Goal: Task Accomplishment & Management: Manage account settings

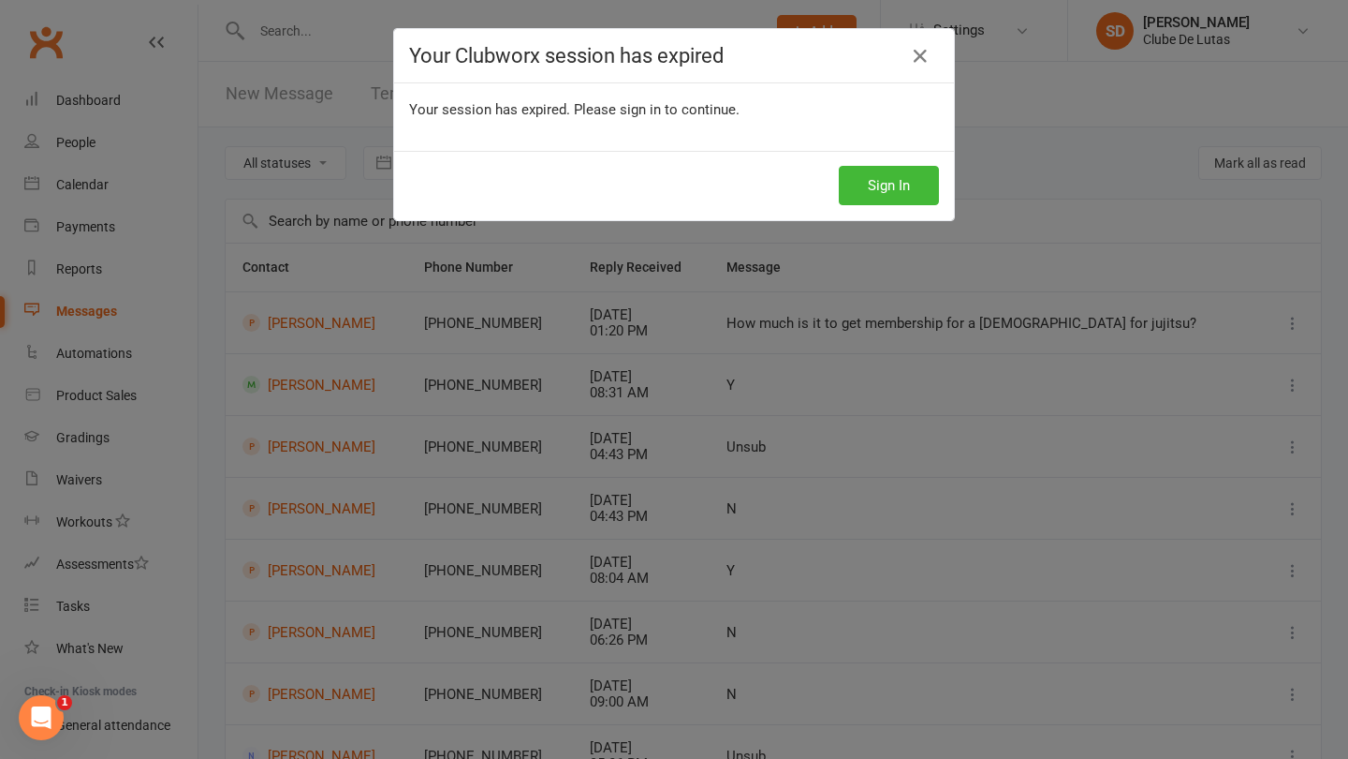
click at [1204, 44] on div "Your Clubworx session has expired Your session has expired. Please sign in to c…" at bounding box center [674, 379] width 1348 height 759
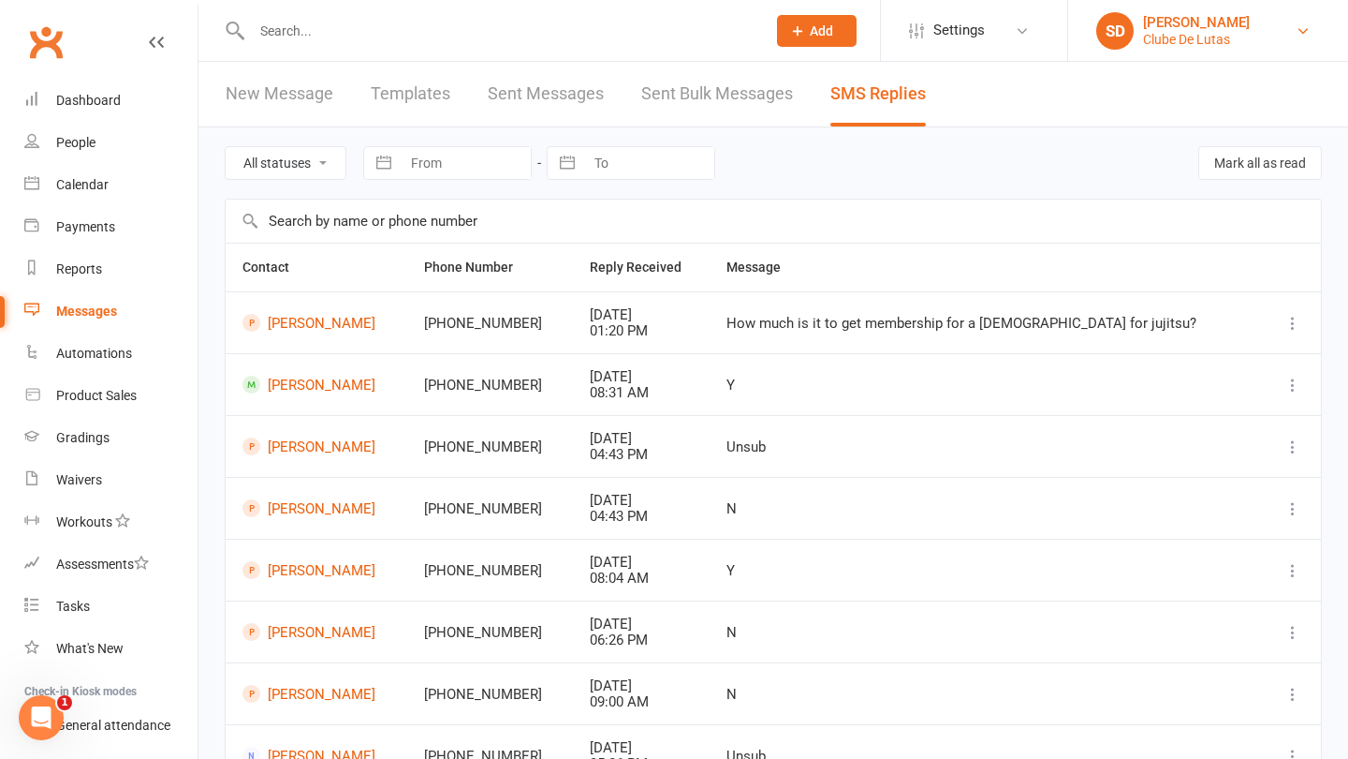
click at [1192, 35] on div "Clube De Lutas" at bounding box center [1196, 39] width 107 height 17
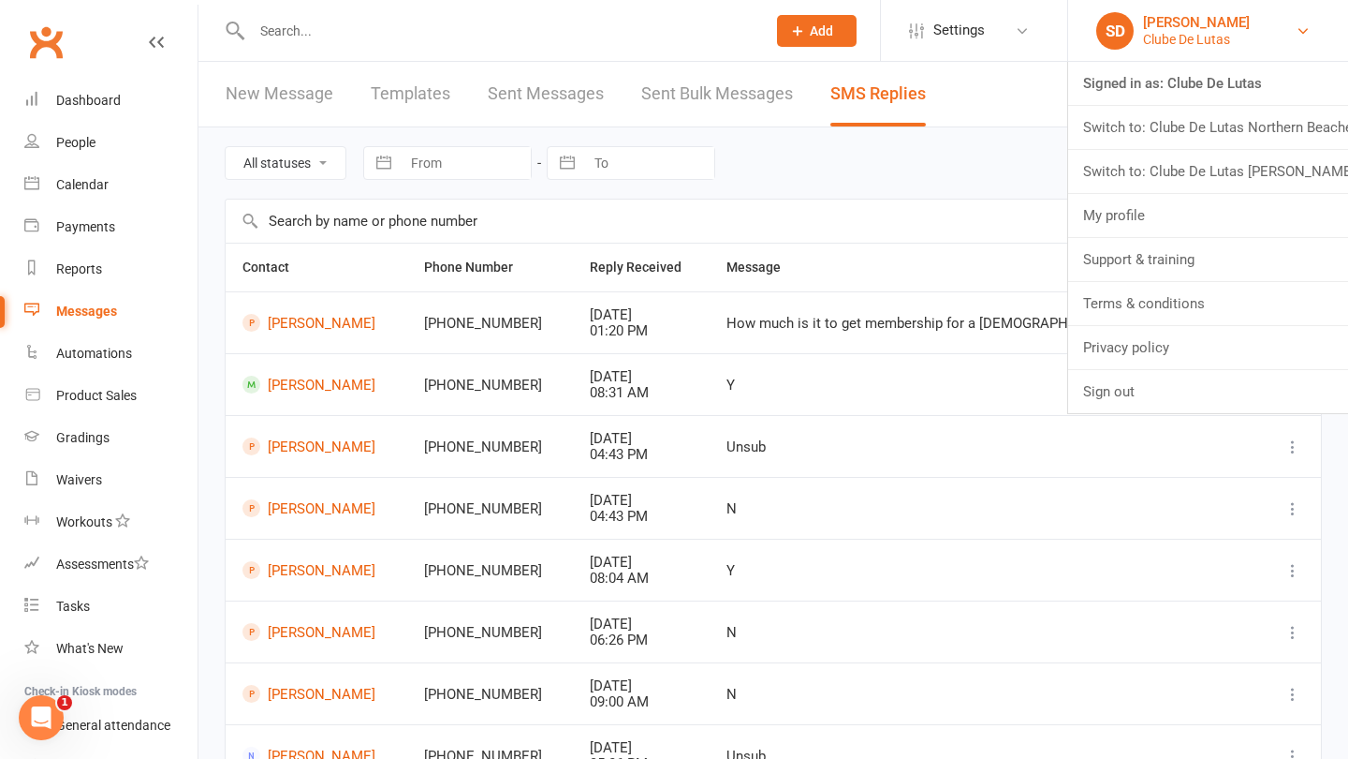
click at [1314, 35] on link "SD [PERSON_NAME] Clube [PERSON_NAME]" at bounding box center [1209, 30] width 224 height 37
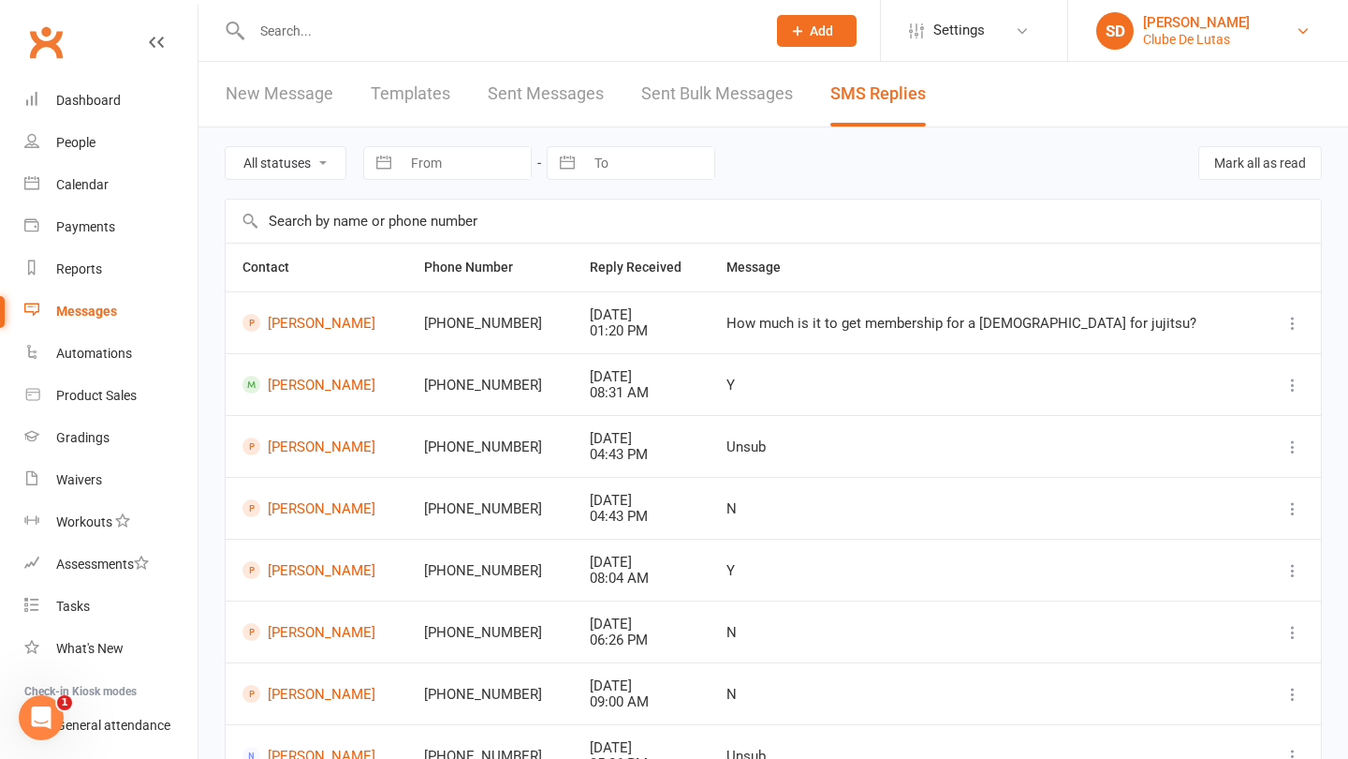
click at [1314, 35] on link "SD [PERSON_NAME] Clube [PERSON_NAME]" at bounding box center [1209, 30] width 224 height 37
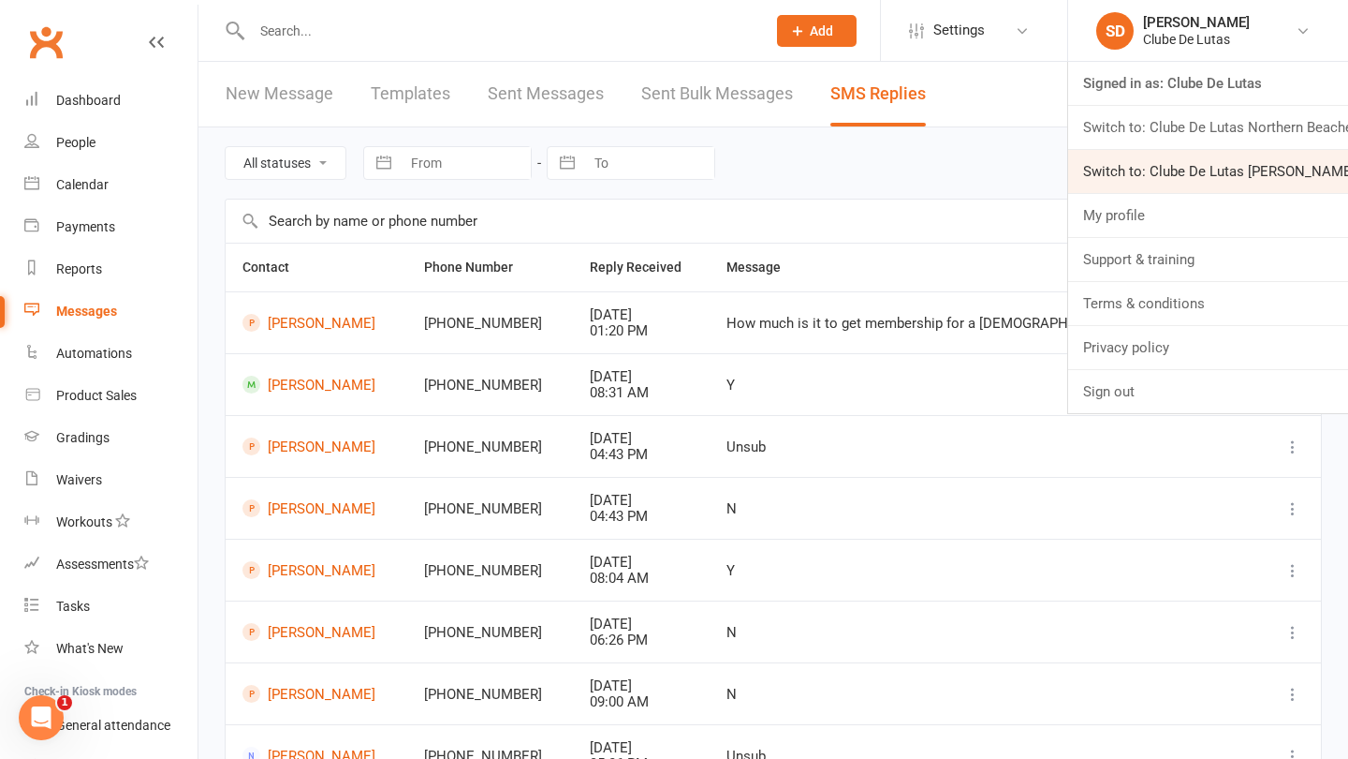
click at [1241, 169] on link "Switch to: Clube De Lutas [PERSON_NAME] [PERSON_NAME]" at bounding box center [1208, 171] width 280 height 43
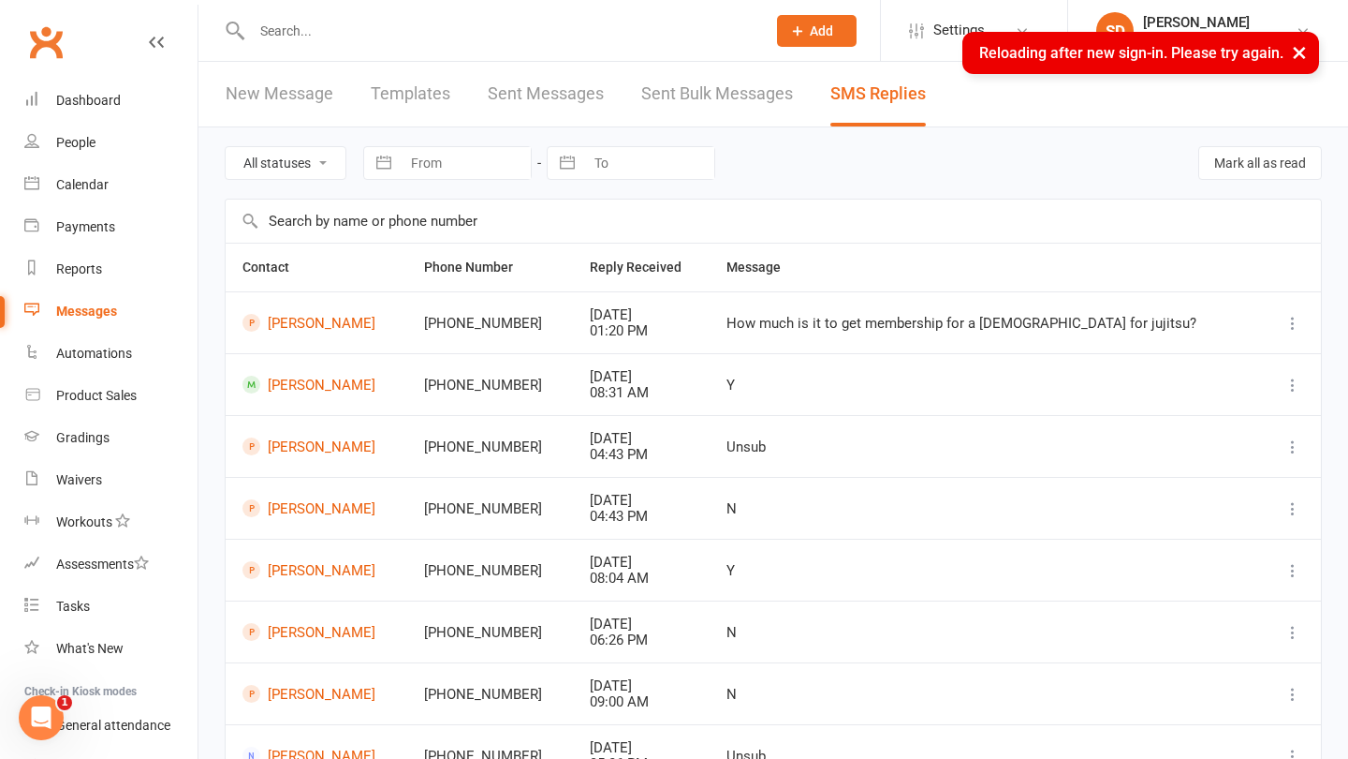
click at [1304, 48] on button "×" at bounding box center [1300, 52] width 34 height 40
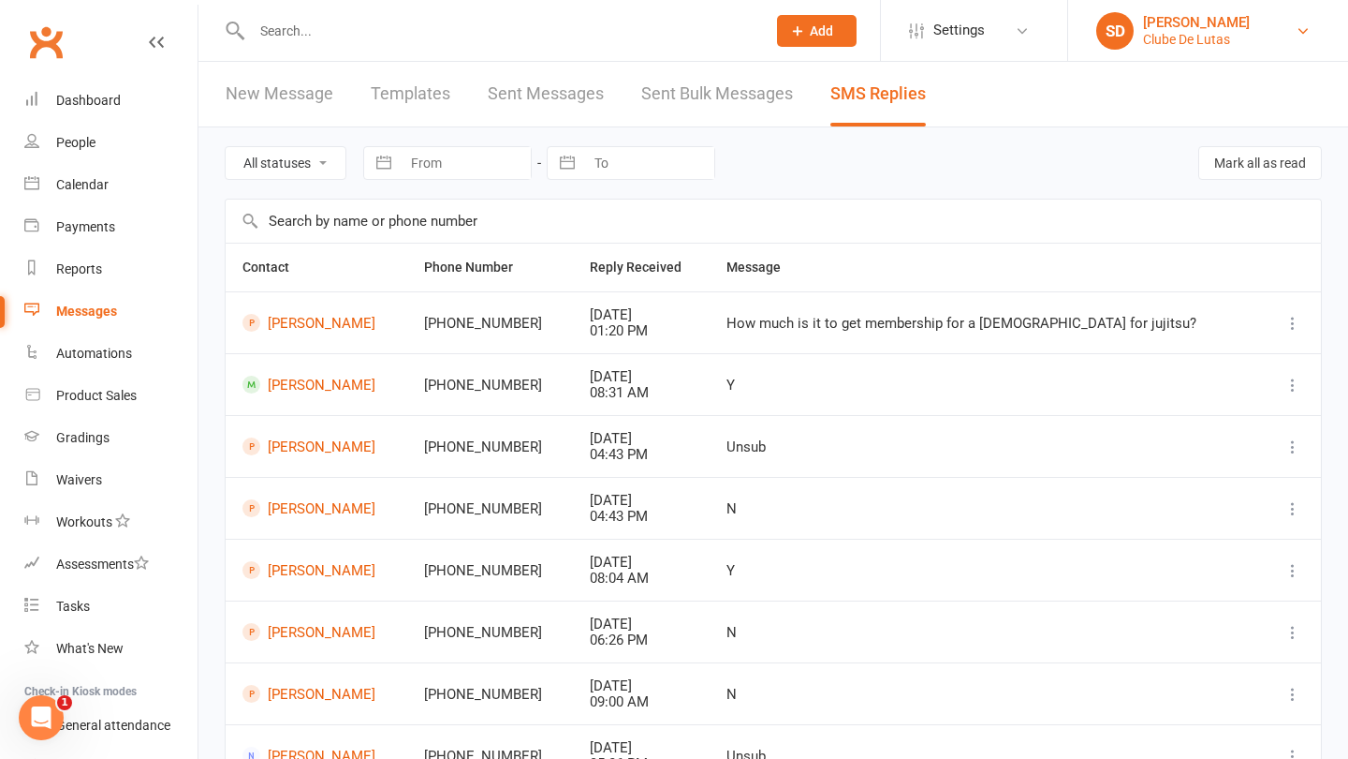
click at [1294, 33] on link "SD [PERSON_NAME] Clube [PERSON_NAME]" at bounding box center [1209, 30] width 224 height 37
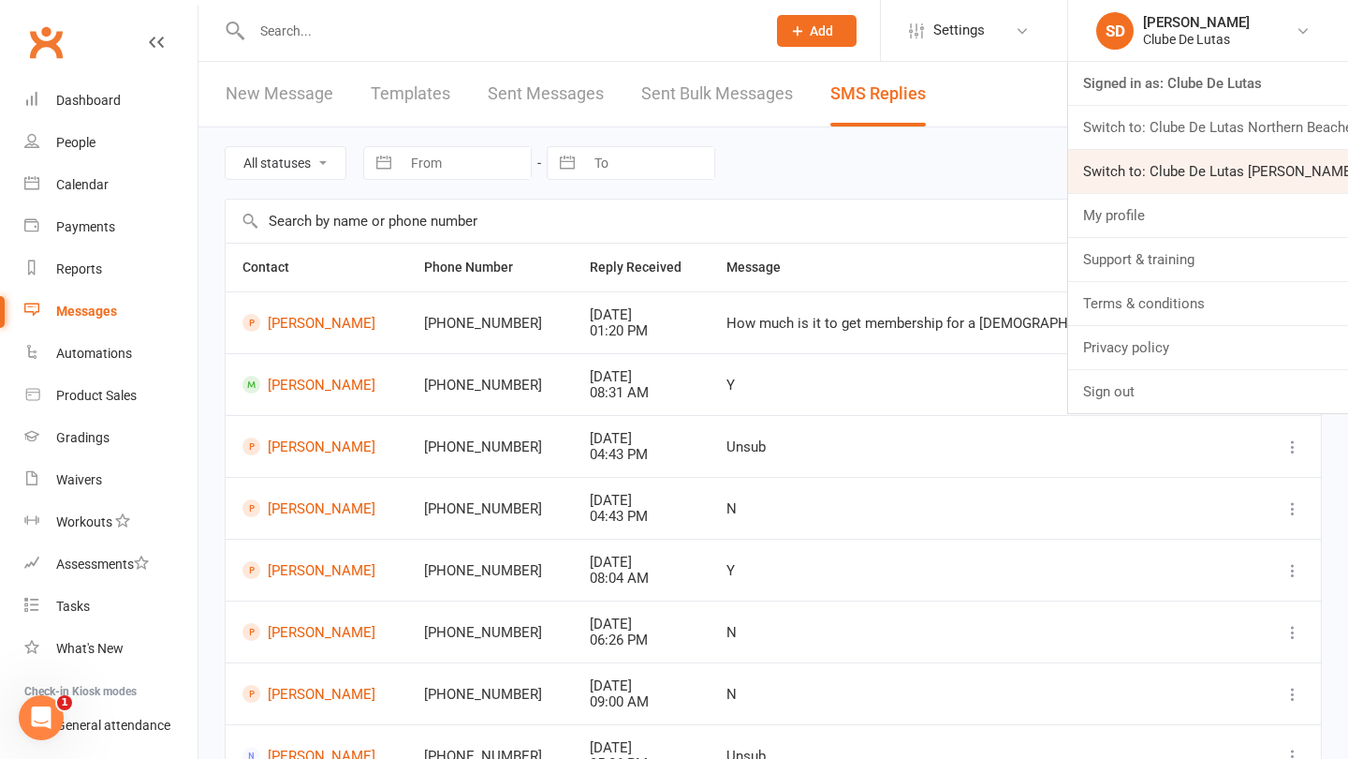
click at [1214, 169] on link "Switch to: Clube De Lutas [PERSON_NAME] [PERSON_NAME]" at bounding box center [1208, 171] width 280 height 43
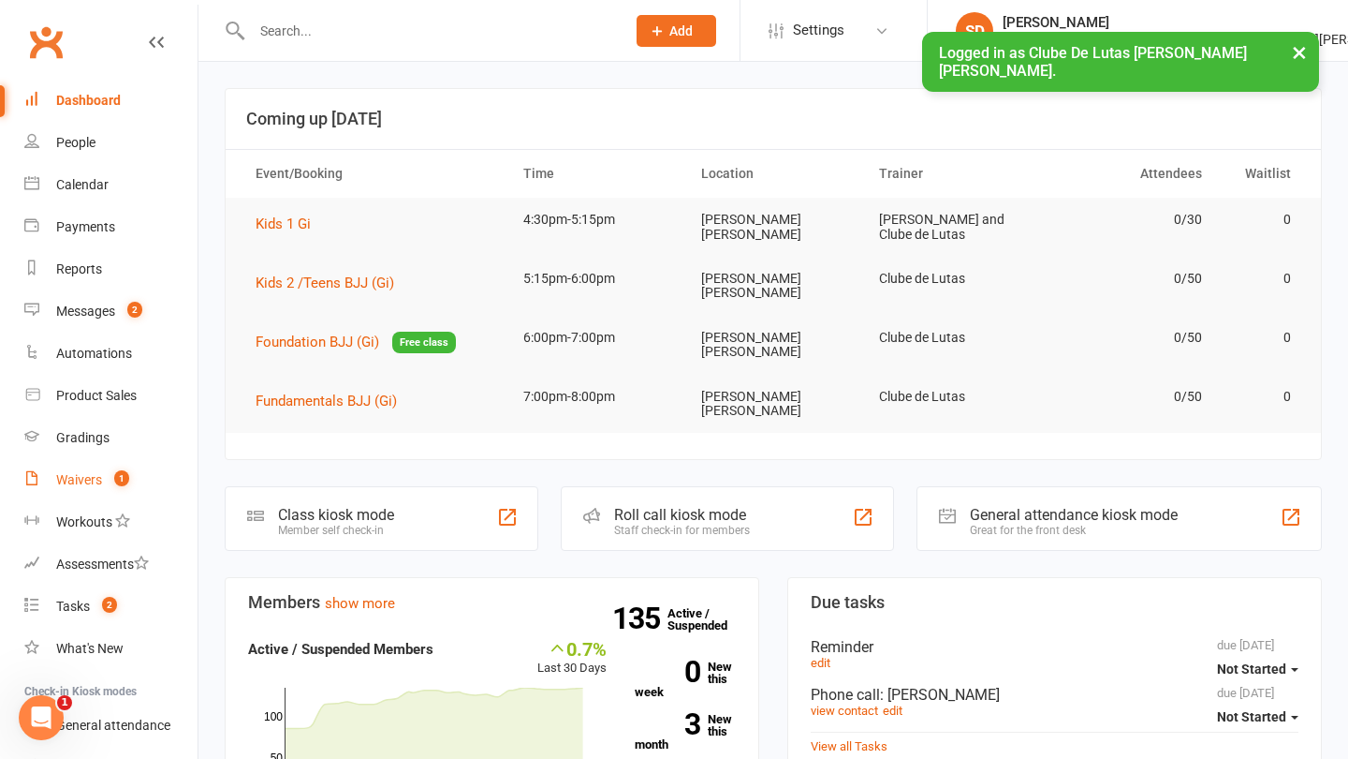
click at [70, 477] on div "Waivers" at bounding box center [79, 479] width 46 height 15
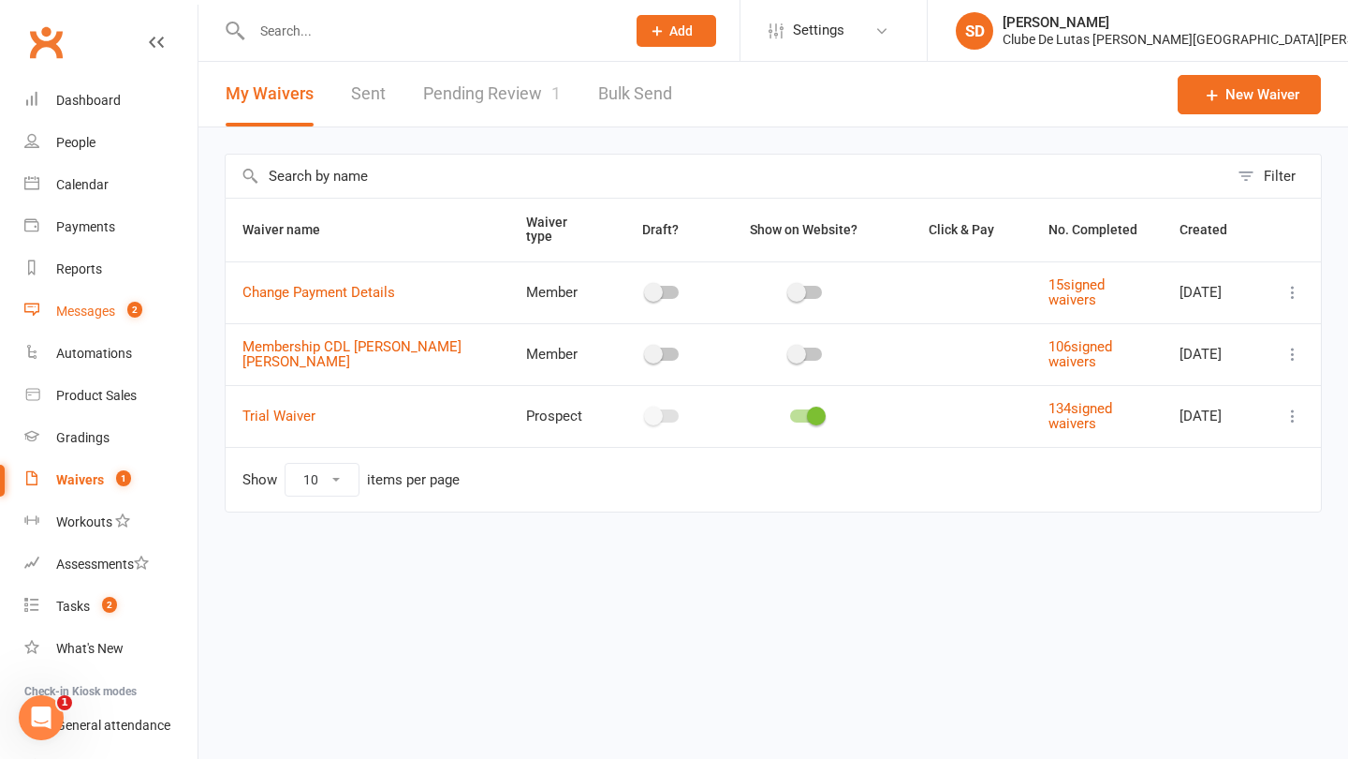
click at [100, 313] on div "Messages" at bounding box center [85, 310] width 59 height 15
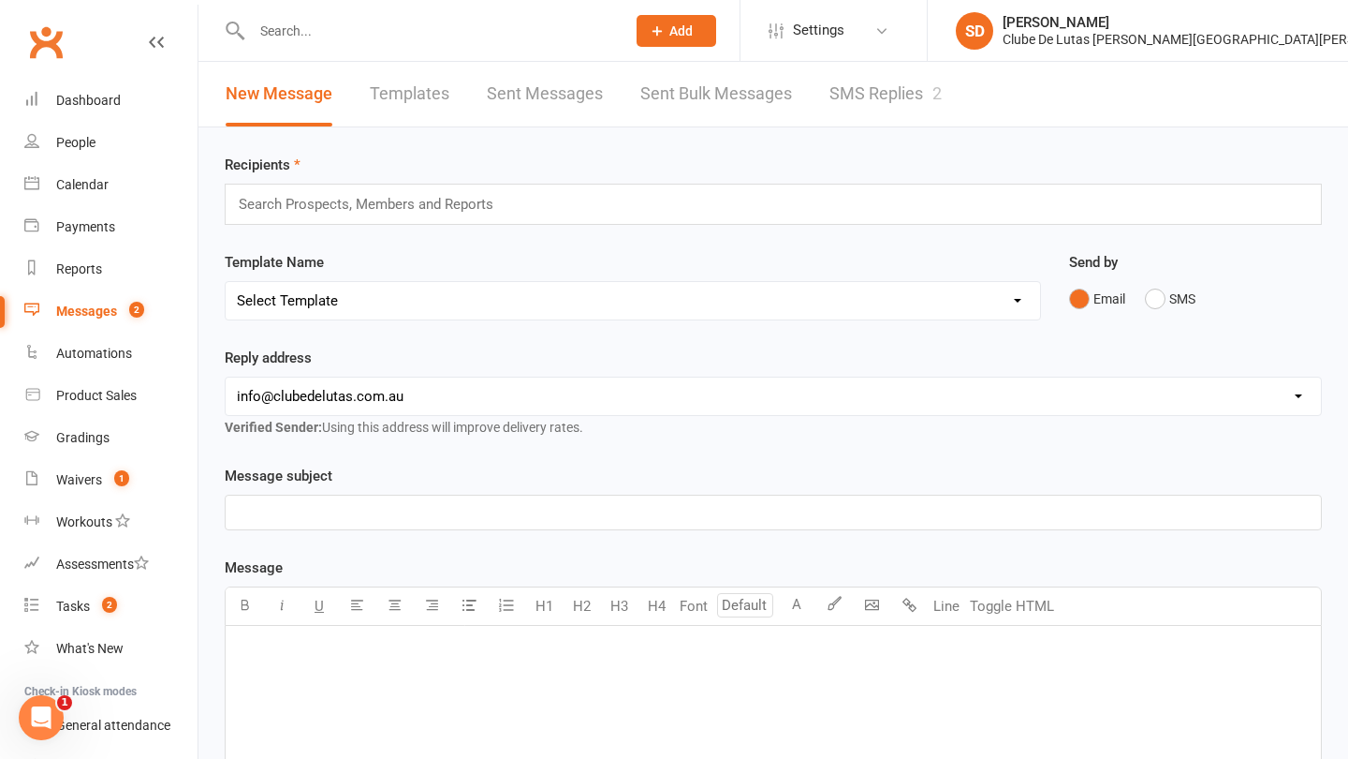
click at [839, 108] on link "SMS Replies 2" at bounding box center [886, 94] width 112 height 65
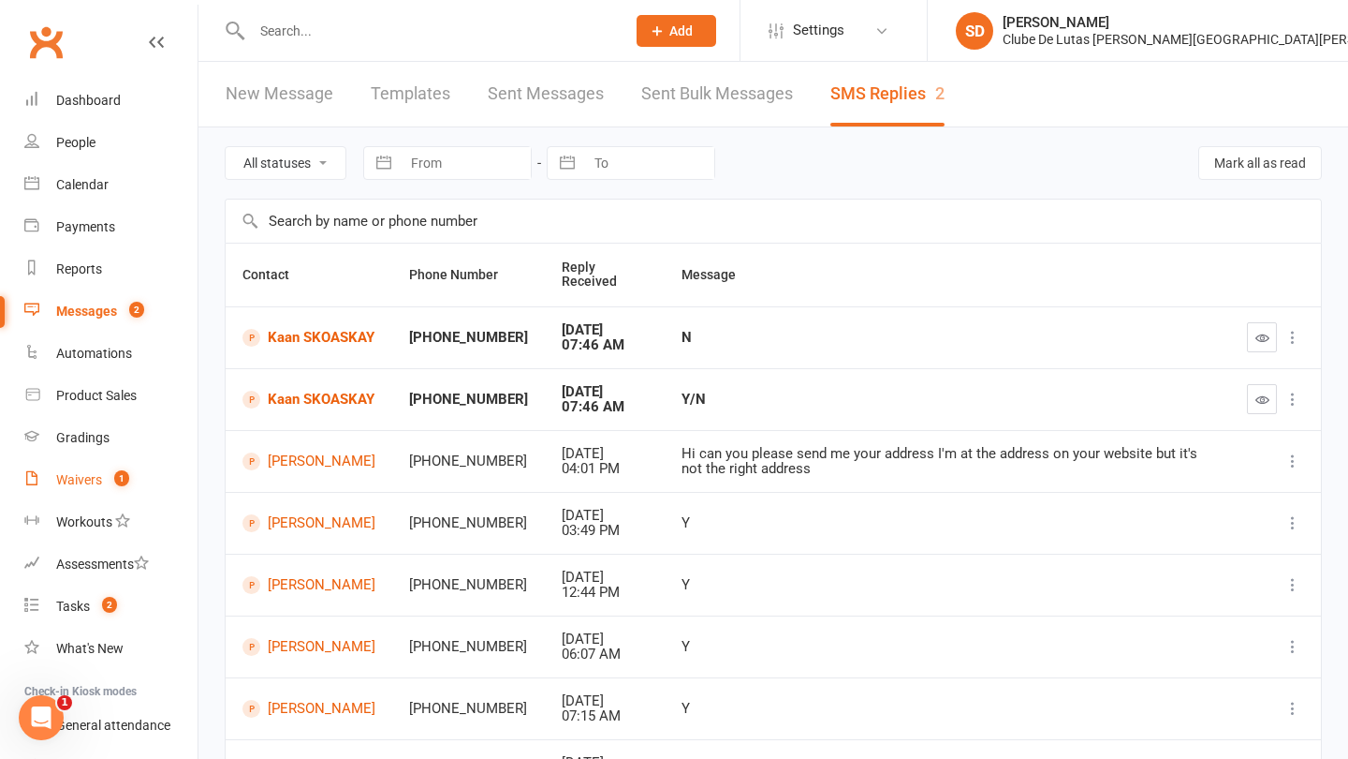
click at [83, 486] on div "Waivers" at bounding box center [79, 479] width 46 height 15
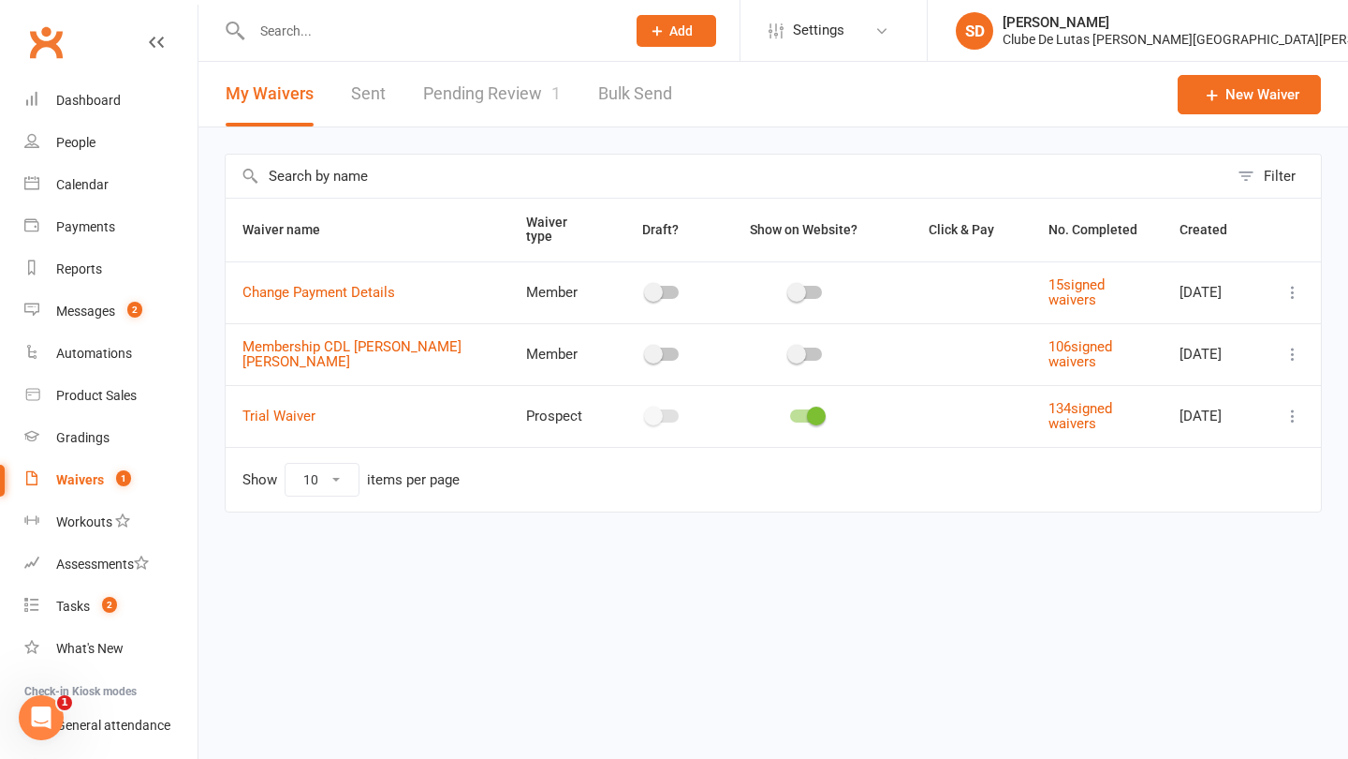
click at [458, 92] on link "Pending Review 1" at bounding box center [492, 94] width 138 height 65
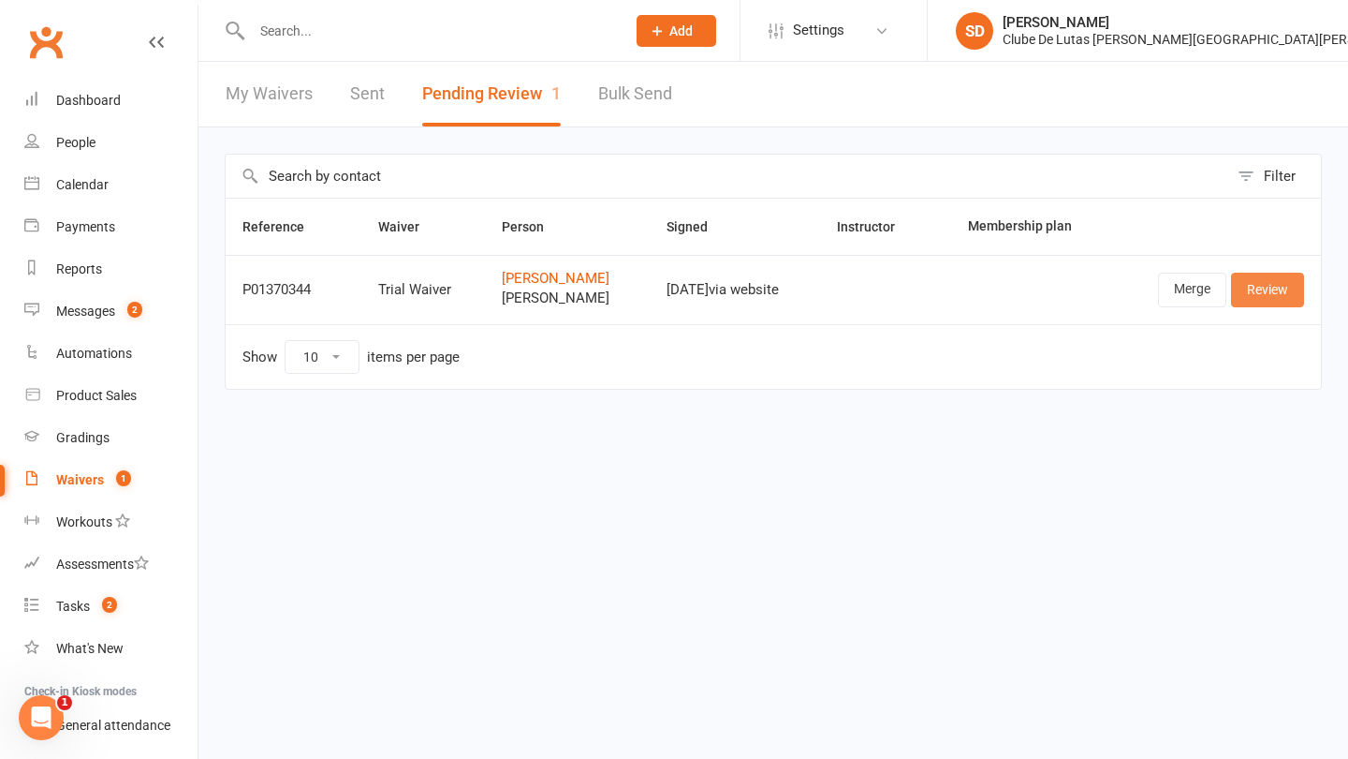
click at [1265, 294] on link "Review" at bounding box center [1267, 289] width 73 height 34
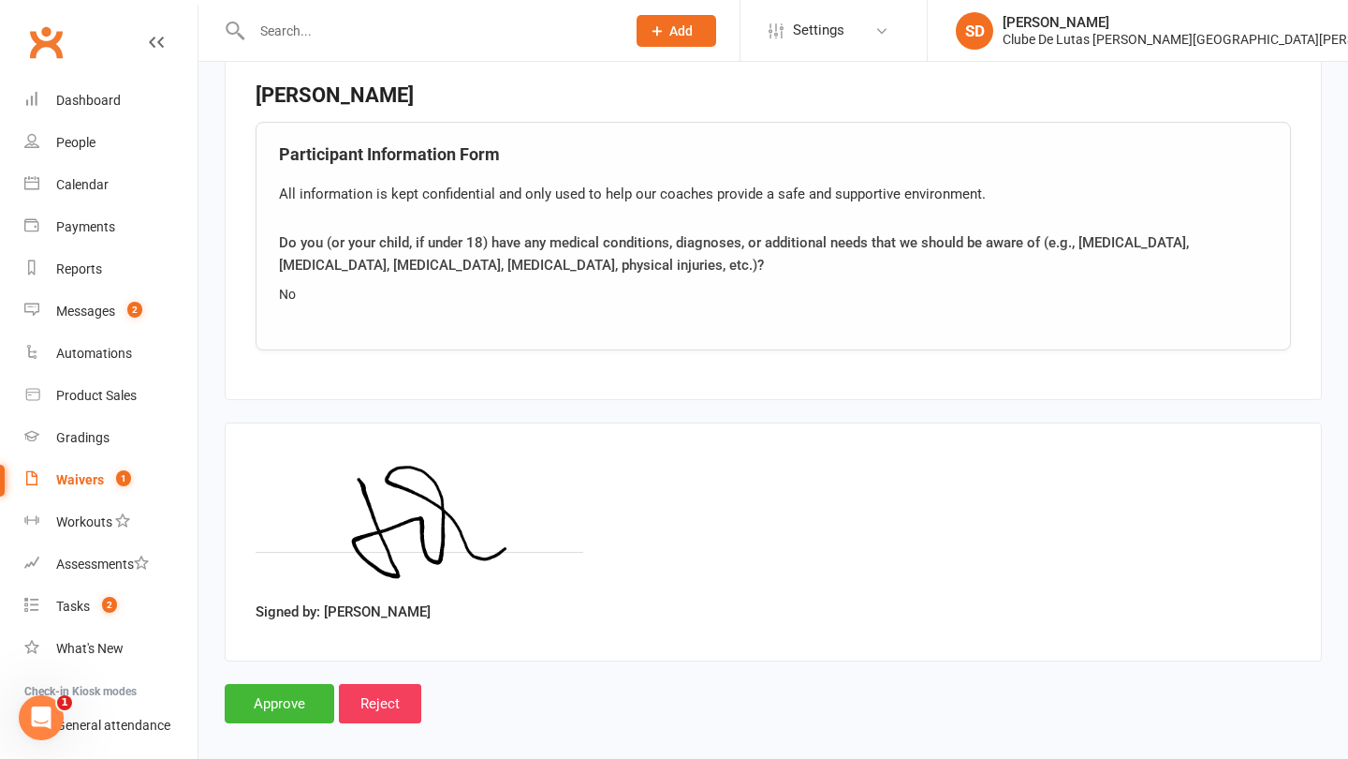
scroll to position [1996, 0]
click at [274, 685] on input "Approve" at bounding box center [280, 704] width 110 height 39
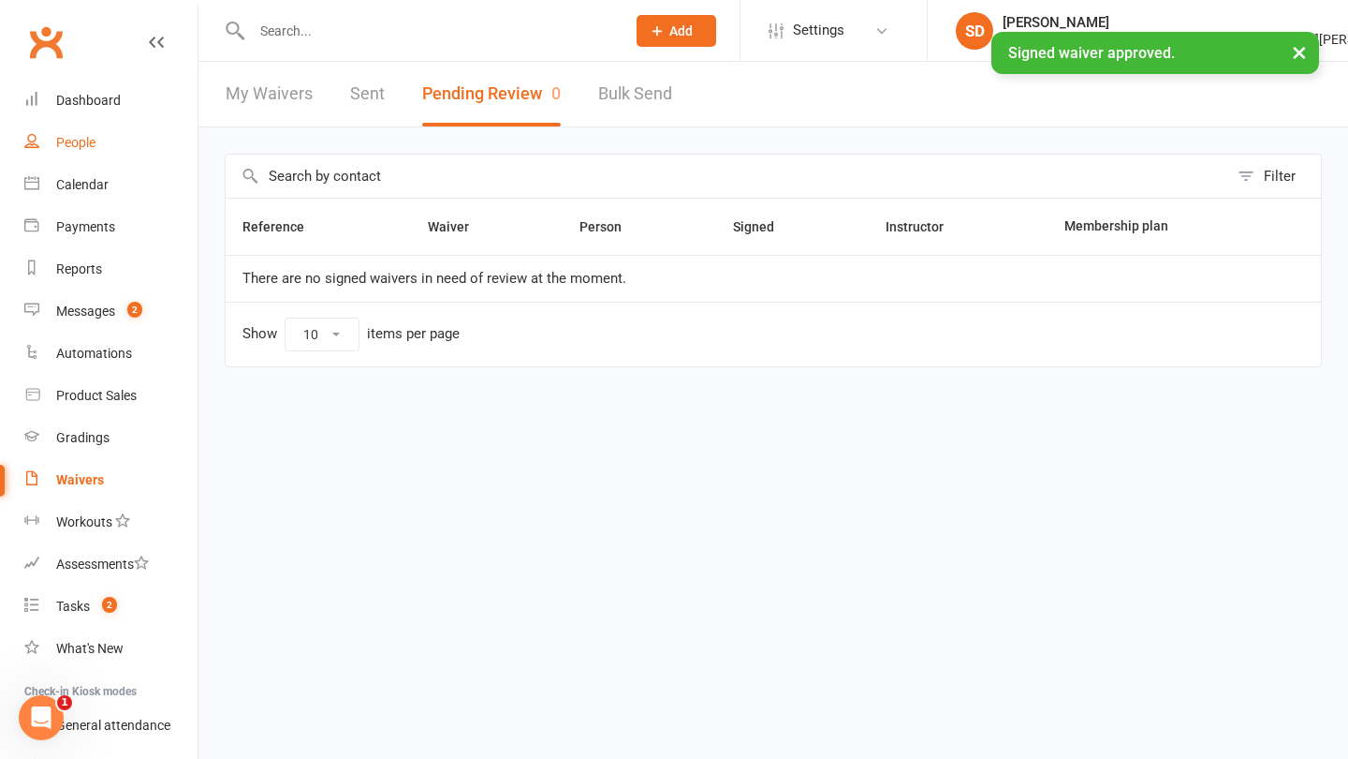
click at [72, 154] on link "People" at bounding box center [110, 143] width 173 height 42
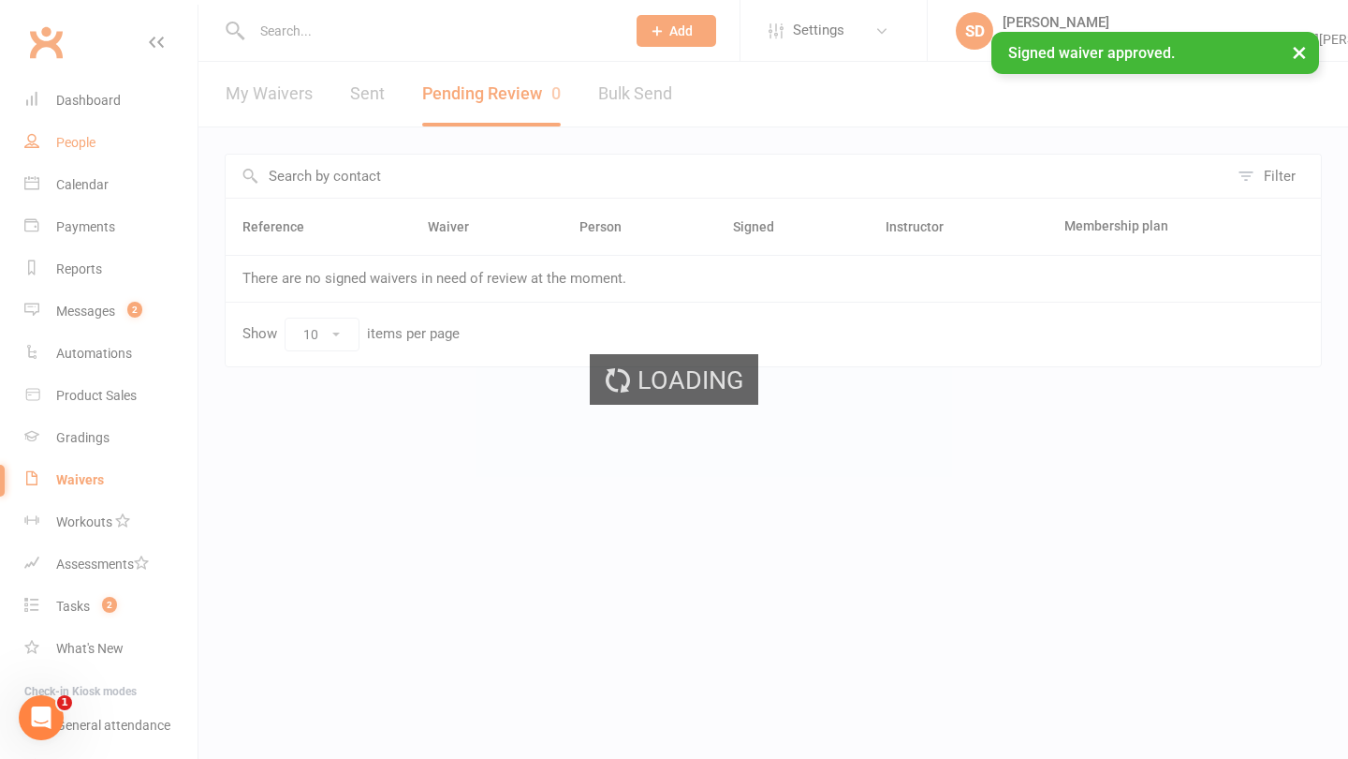
select select "100"
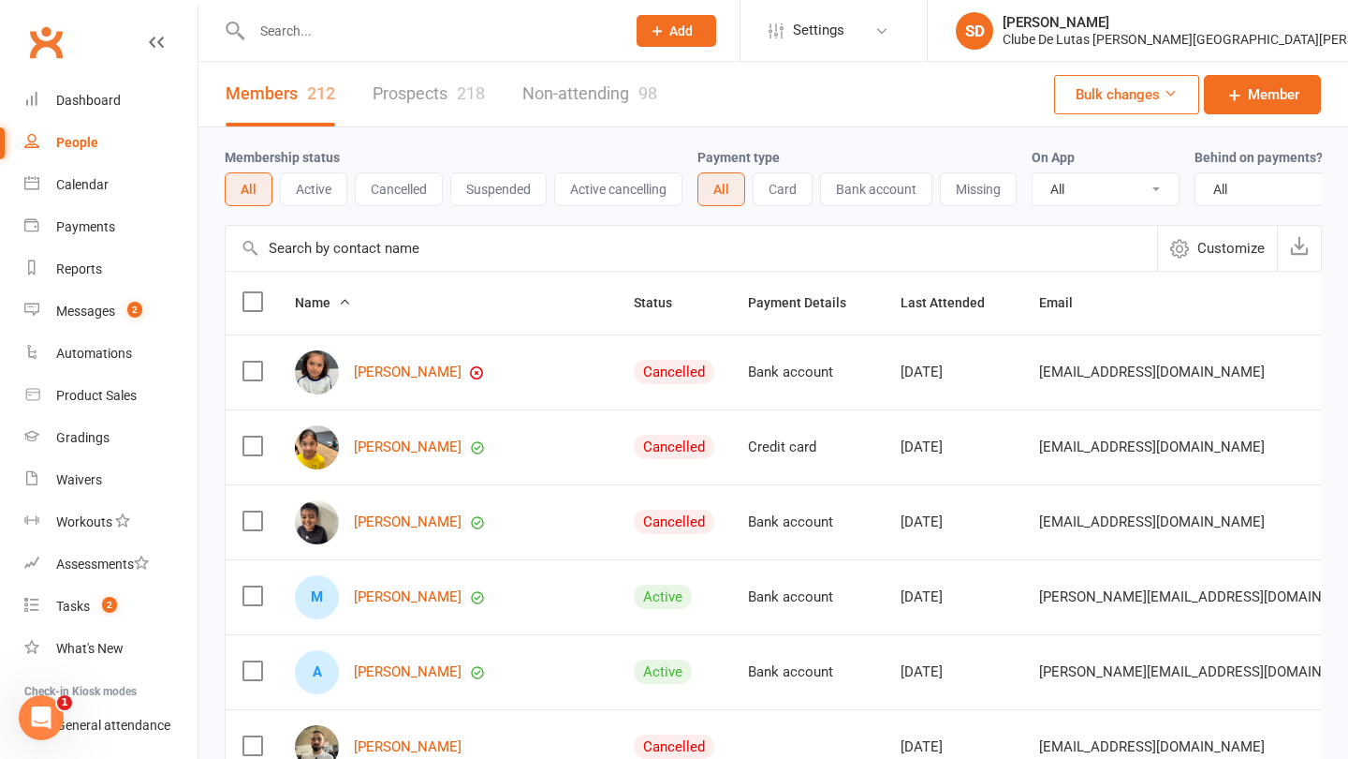
click at [440, 93] on link "Prospects 218" at bounding box center [429, 94] width 112 height 65
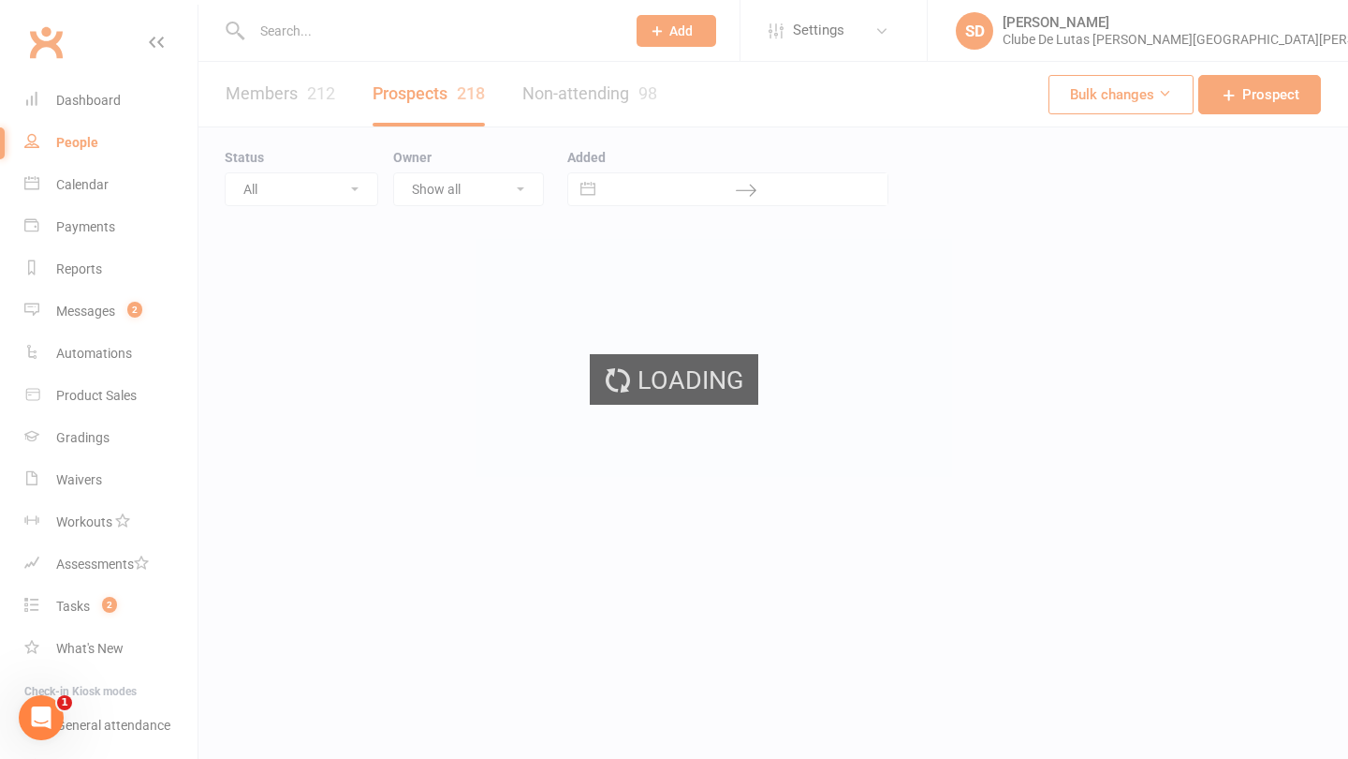
select select "100"
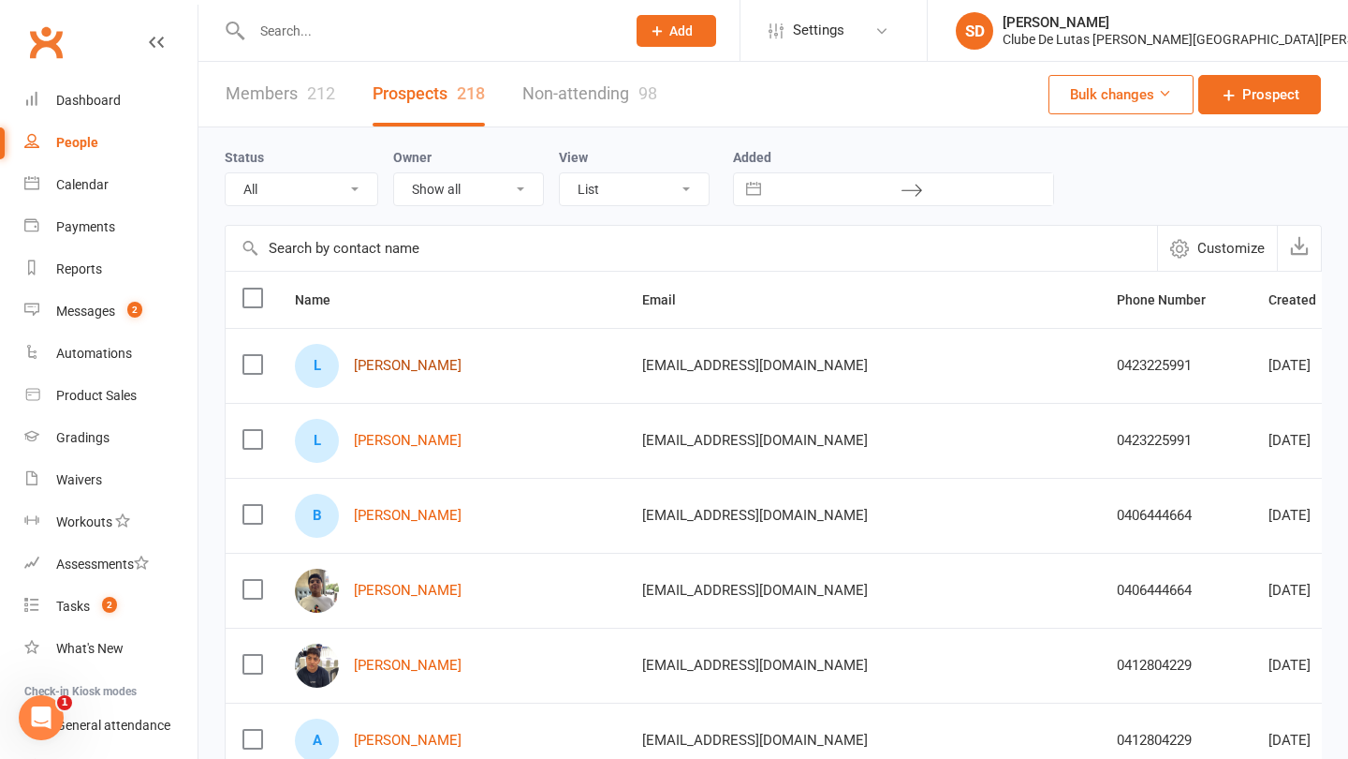
click at [406, 360] on link "Lachlan Quinn" at bounding box center [408, 366] width 108 height 16
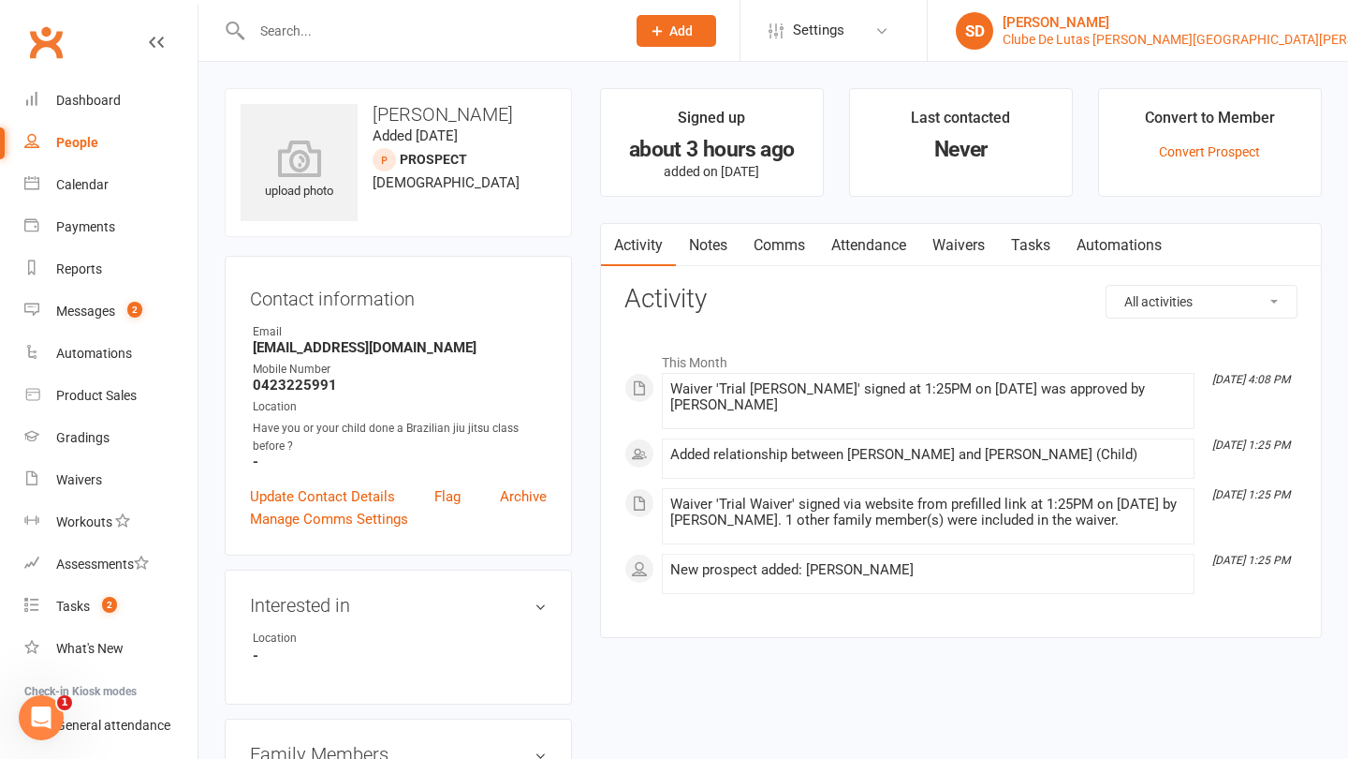
click at [1290, 25] on div "[PERSON_NAME]" at bounding box center [1211, 22] width 417 height 17
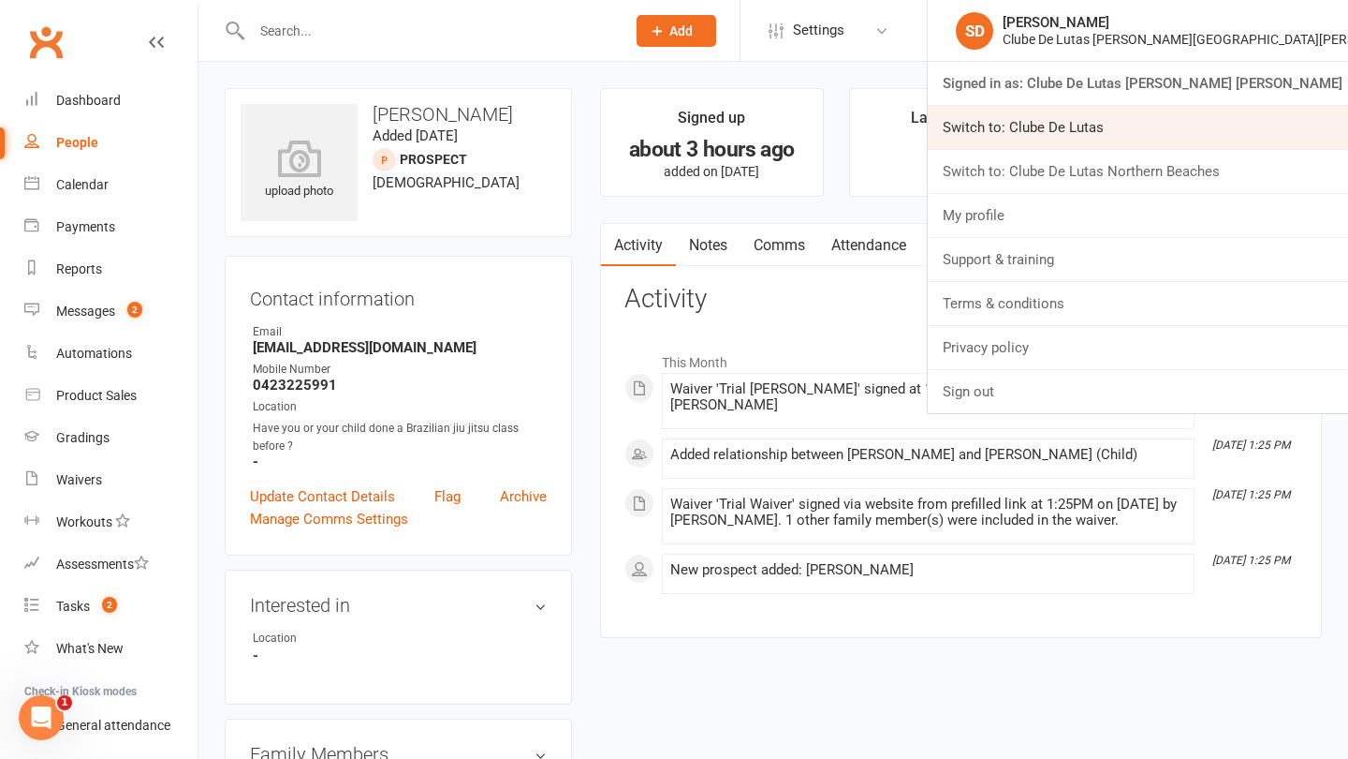
click at [1246, 118] on link "Switch to: Clube De Lutas" at bounding box center [1138, 127] width 420 height 43
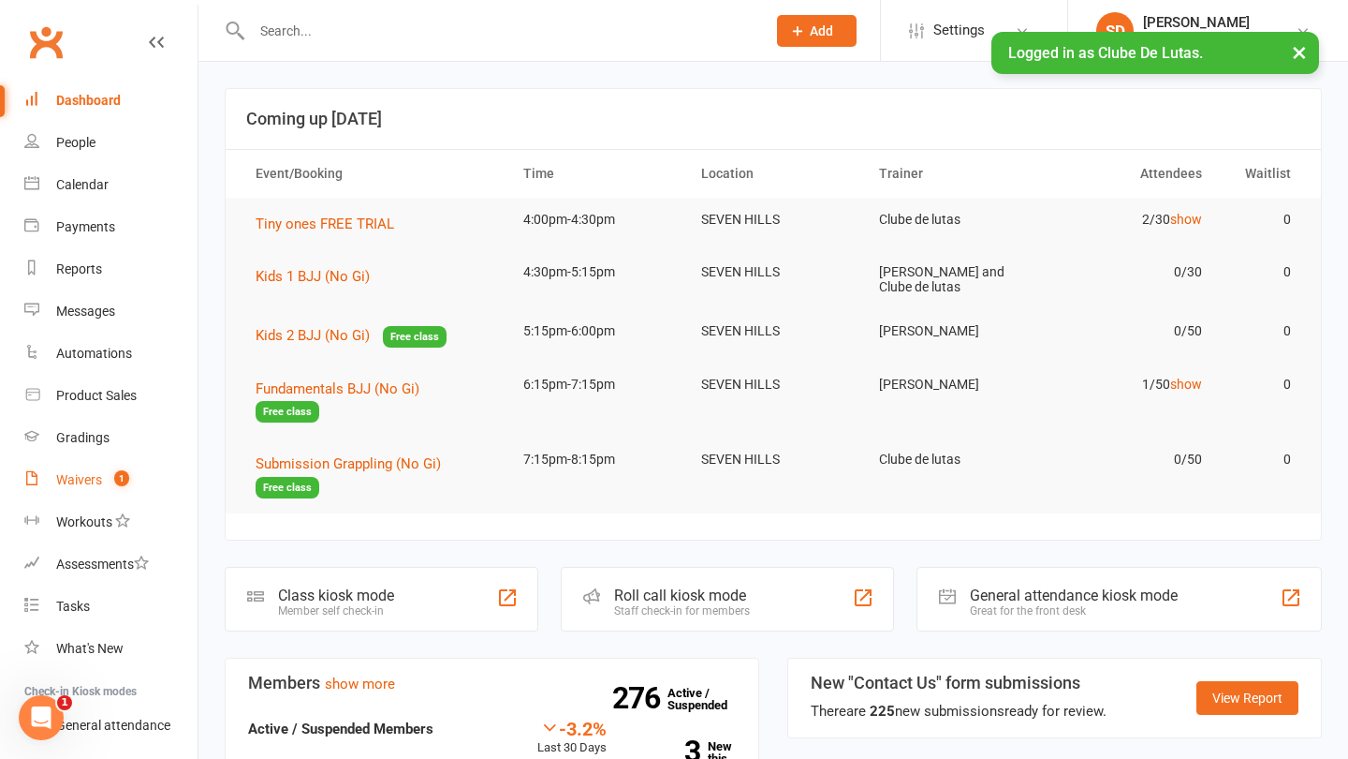
click at [106, 471] on link "Waivers 1" at bounding box center [110, 480] width 173 height 42
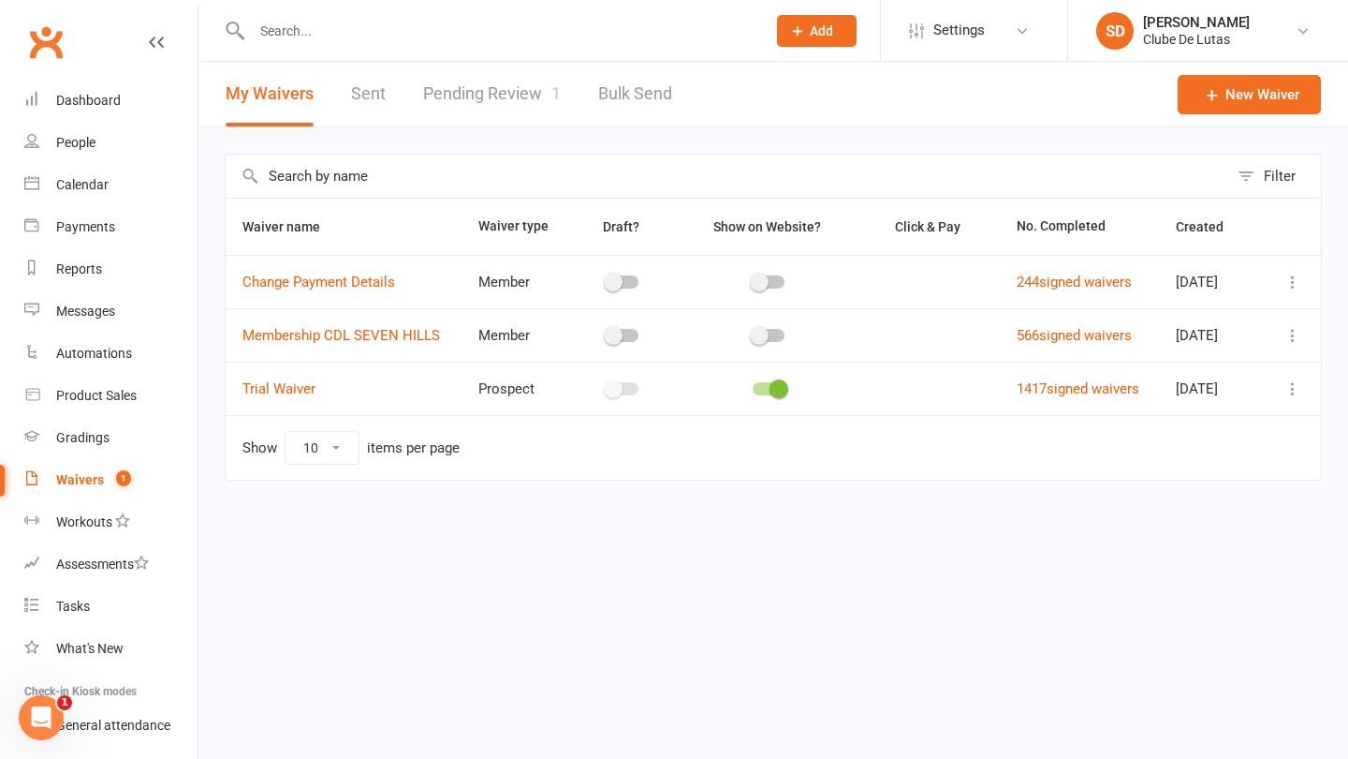
click at [483, 87] on link "Pending Review 1" at bounding box center [492, 94] width 138 height 65
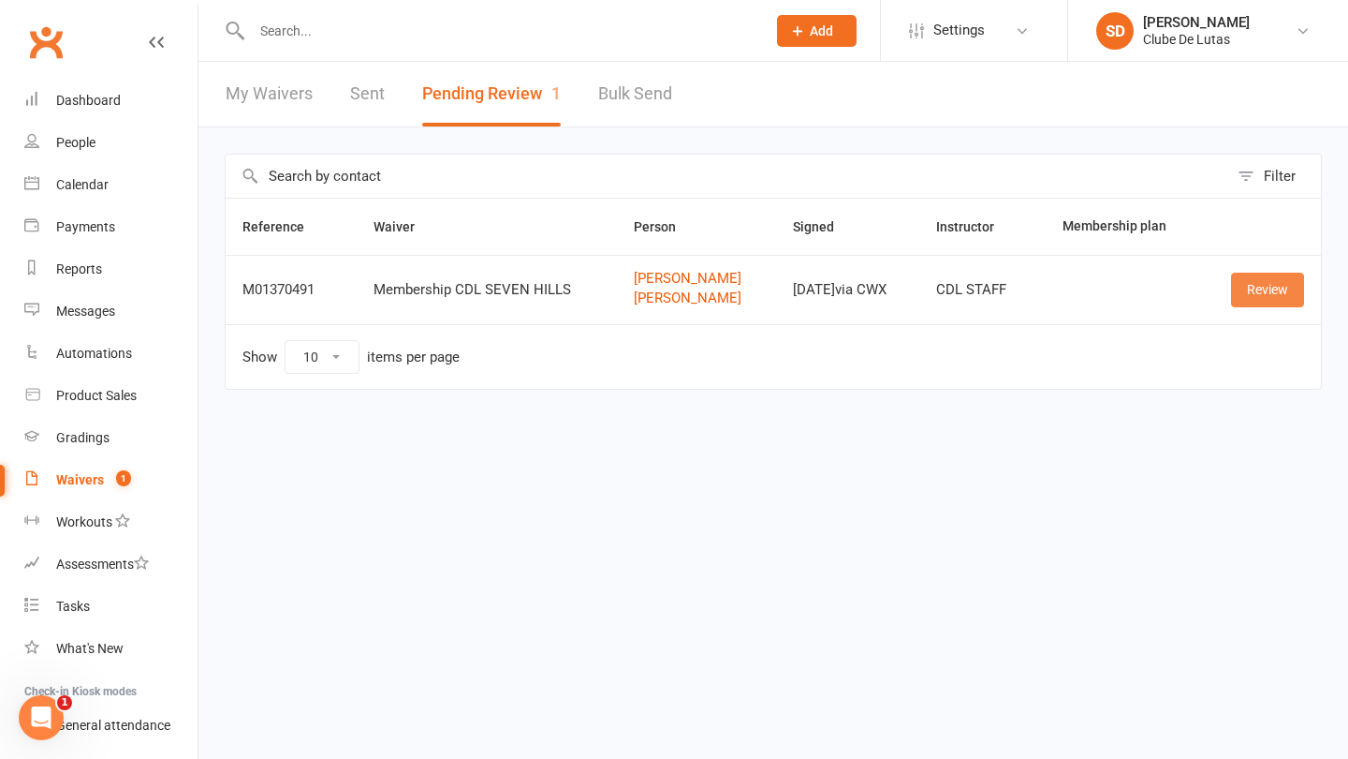
click at [1287, 278] on link "Review" at bounding box center [1267, 289] width 73 height 34
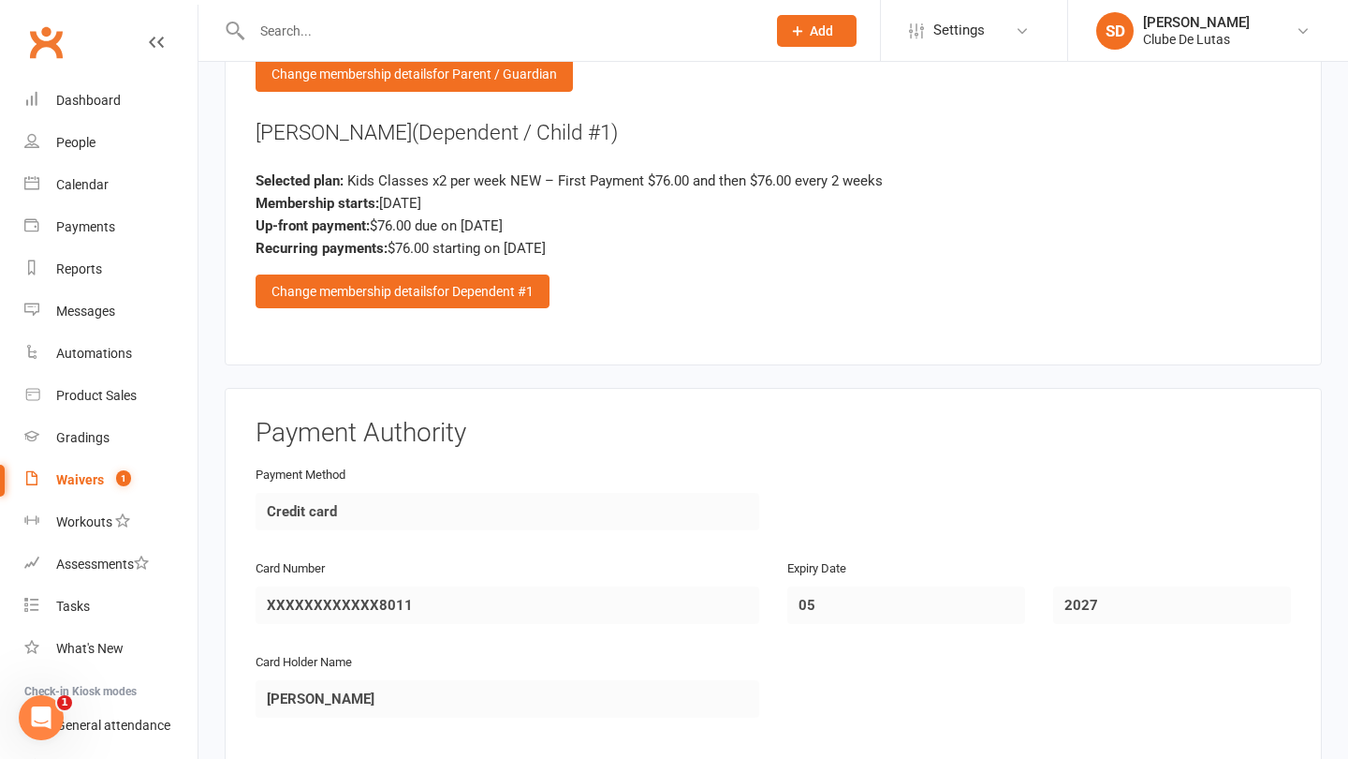
scroll to position [2159, 0]
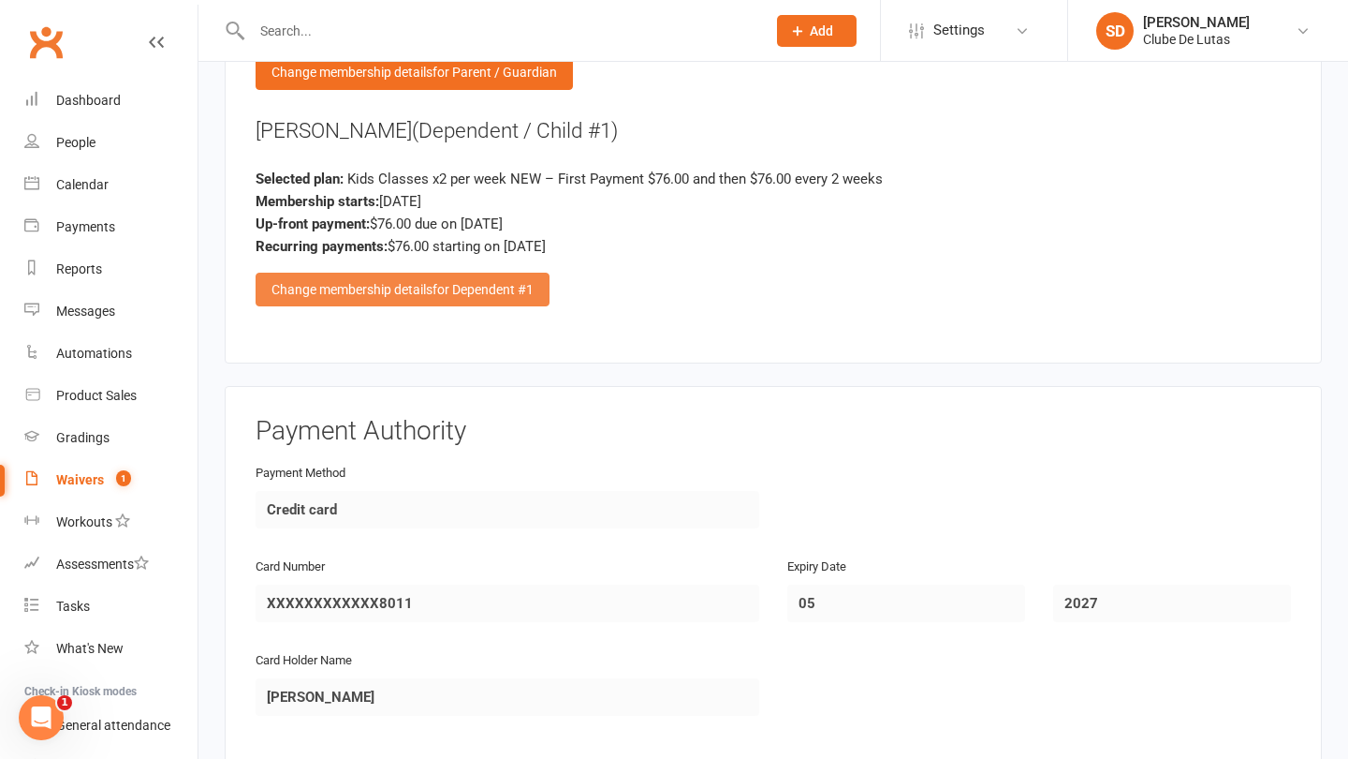
click at [464, 282] on span "for Dependent #1" at bounding box center [483, 289] width 101 height 15
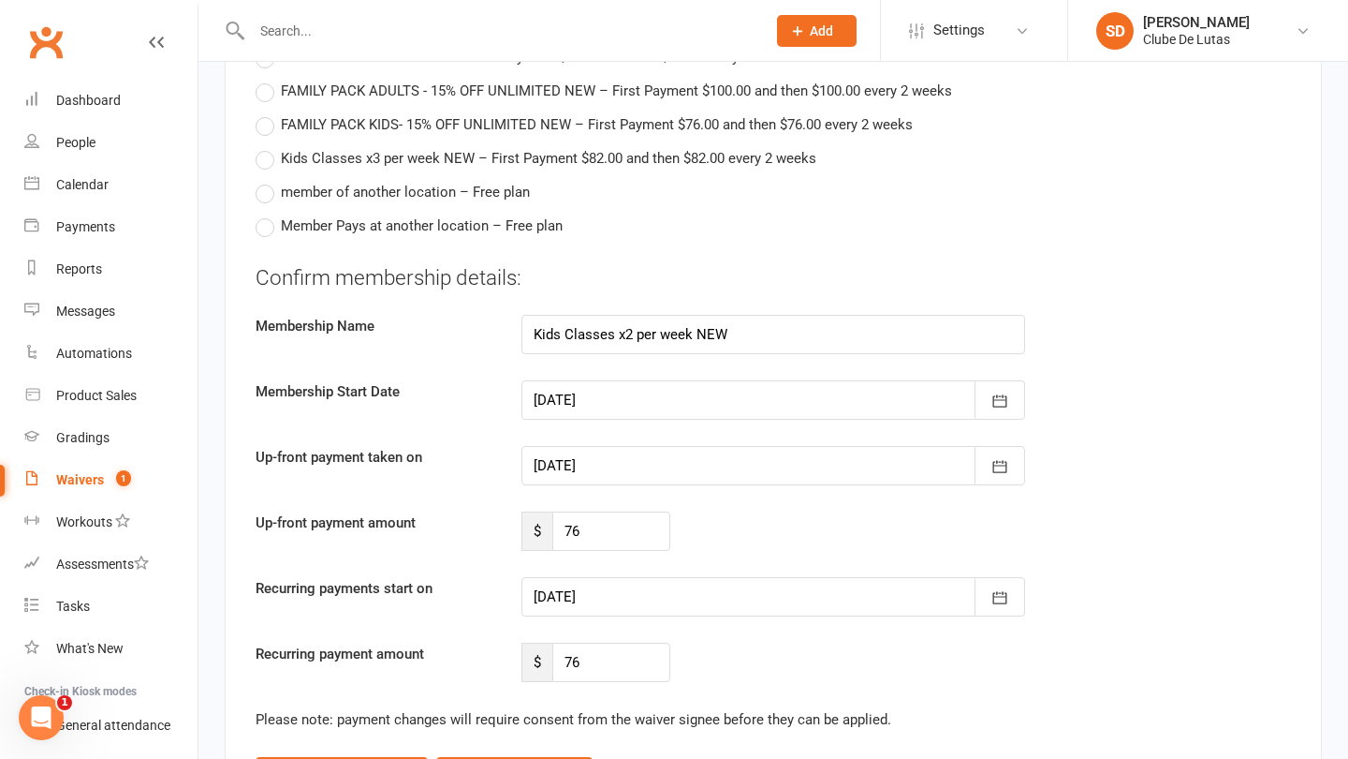
scroll to position [3429, 0]
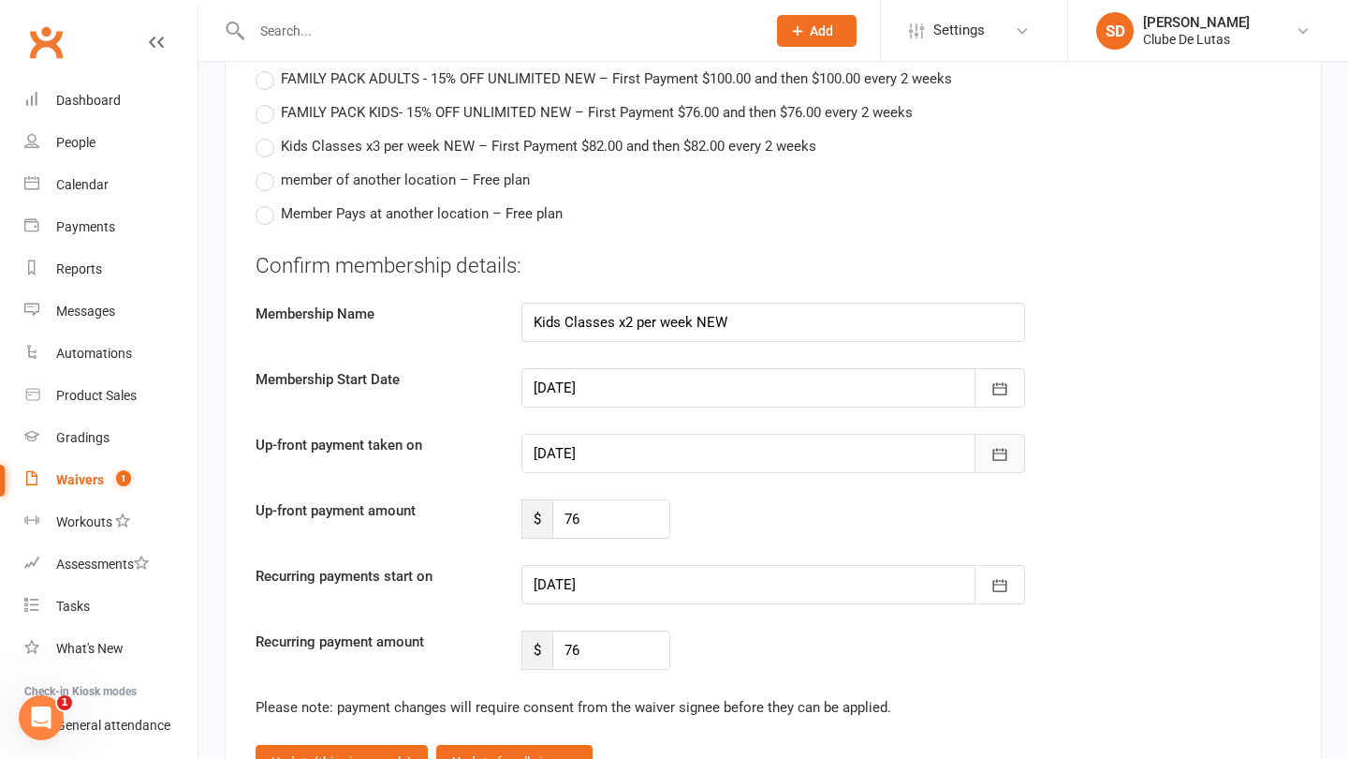
click at [998, 445] on icon "button" at bounding box center [1000, 454] width 19 height 19
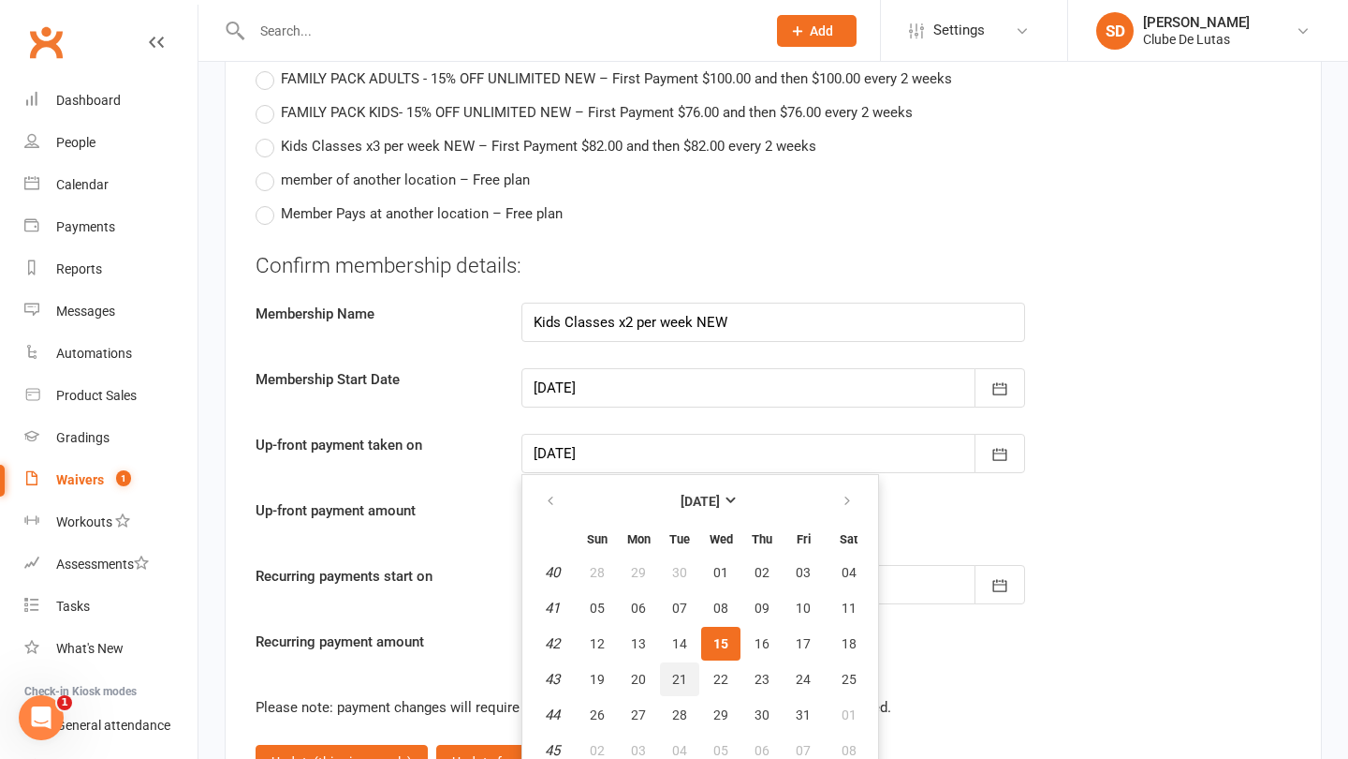
click at [686, 671] on span "21" at bounding box center [679, 678] width 15 height 15
type input "21 Oct 2025"
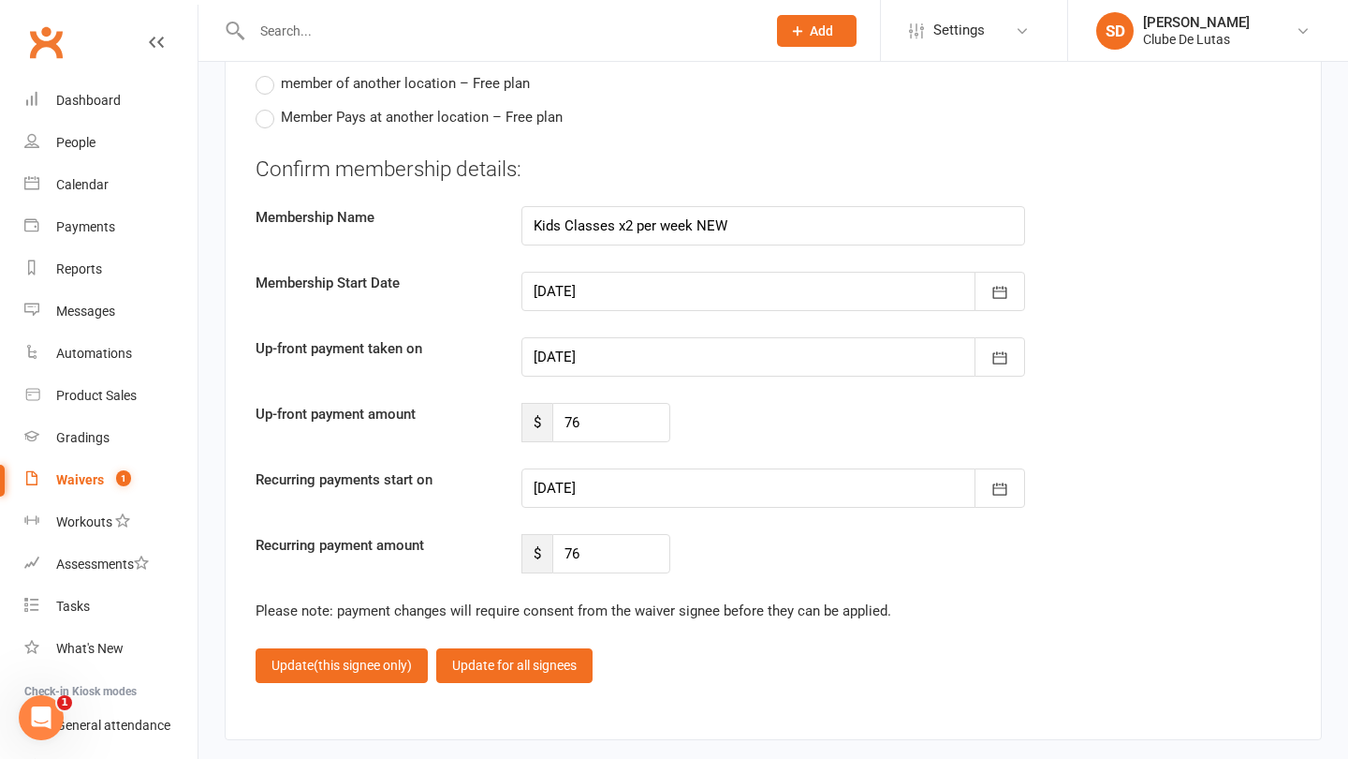
scroll to position [3526, 0]
click at [1012, 468] on button "button" at bounding box center [1000, 487] width 51 height 39
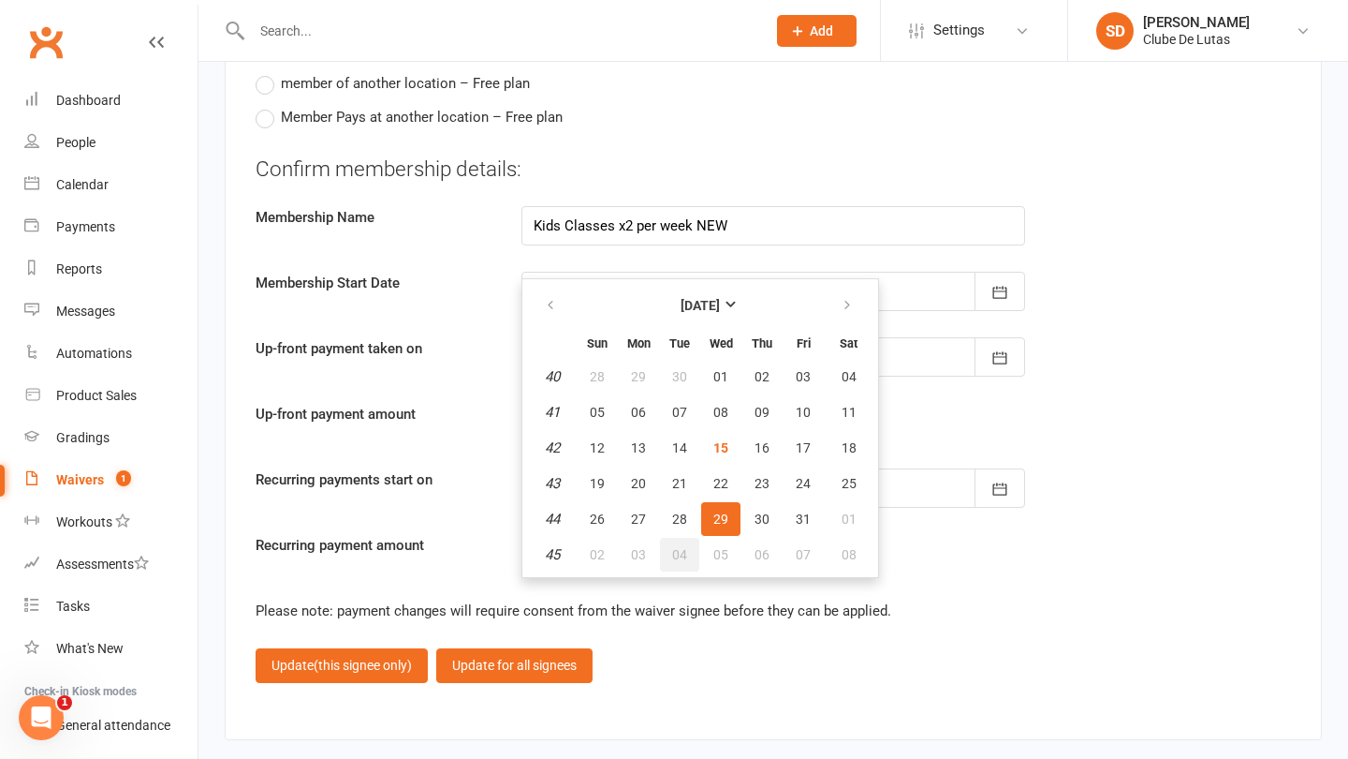
click at [677, 547] on span "04" at bounding box center [679, 554] width 15 height 15
type input "04 Nov 2025"
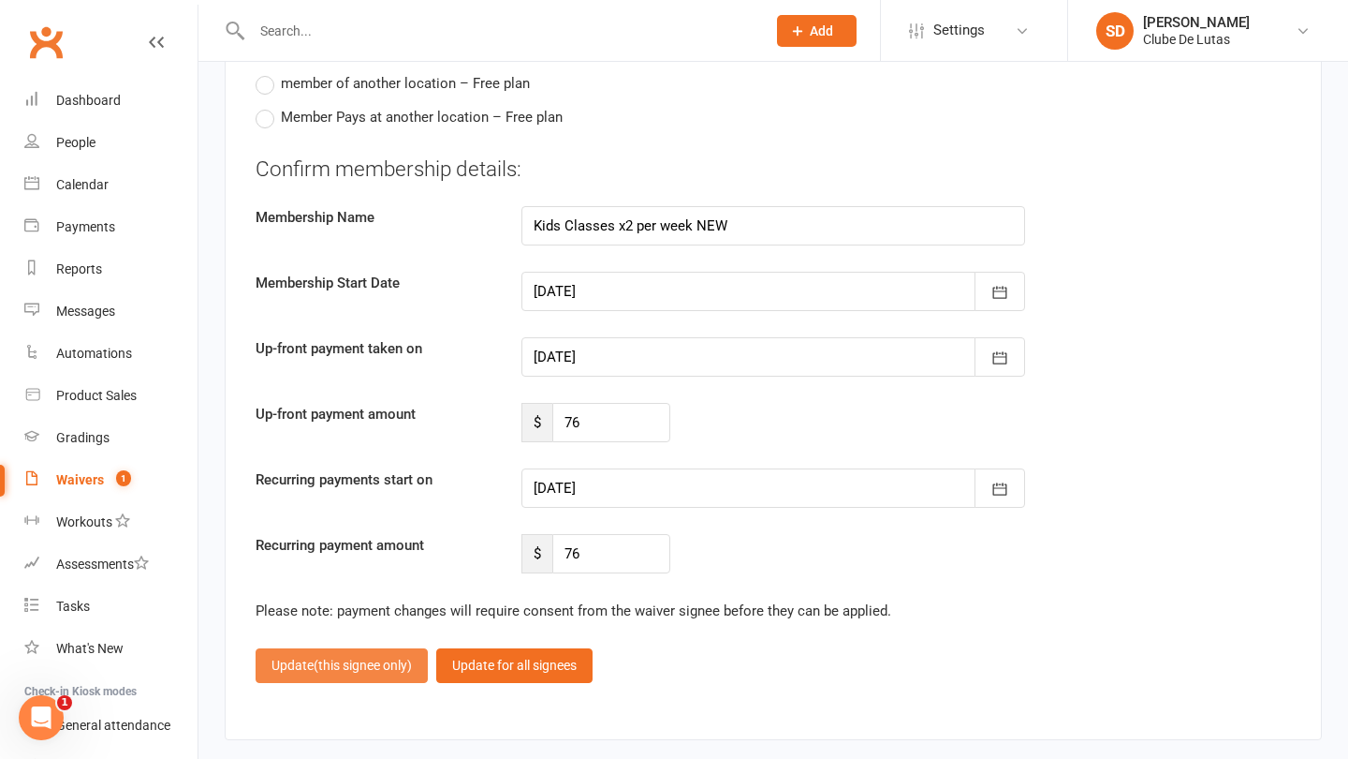
click at [384, 657] on span "(this signee only)" at bounding box center [363, 664] width 98 height 15
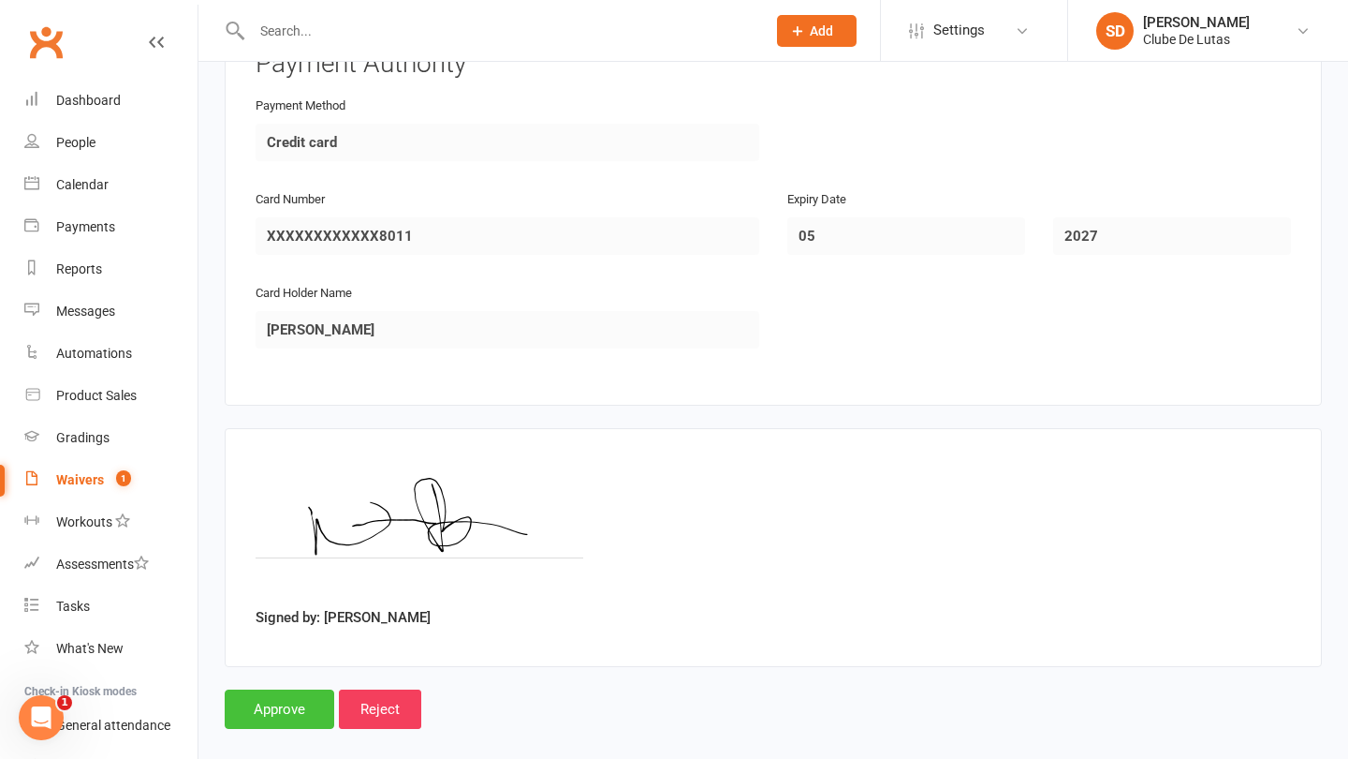
click at [277, 689] on input "Approve" at bounding box center [280, 708] width 110 height 39
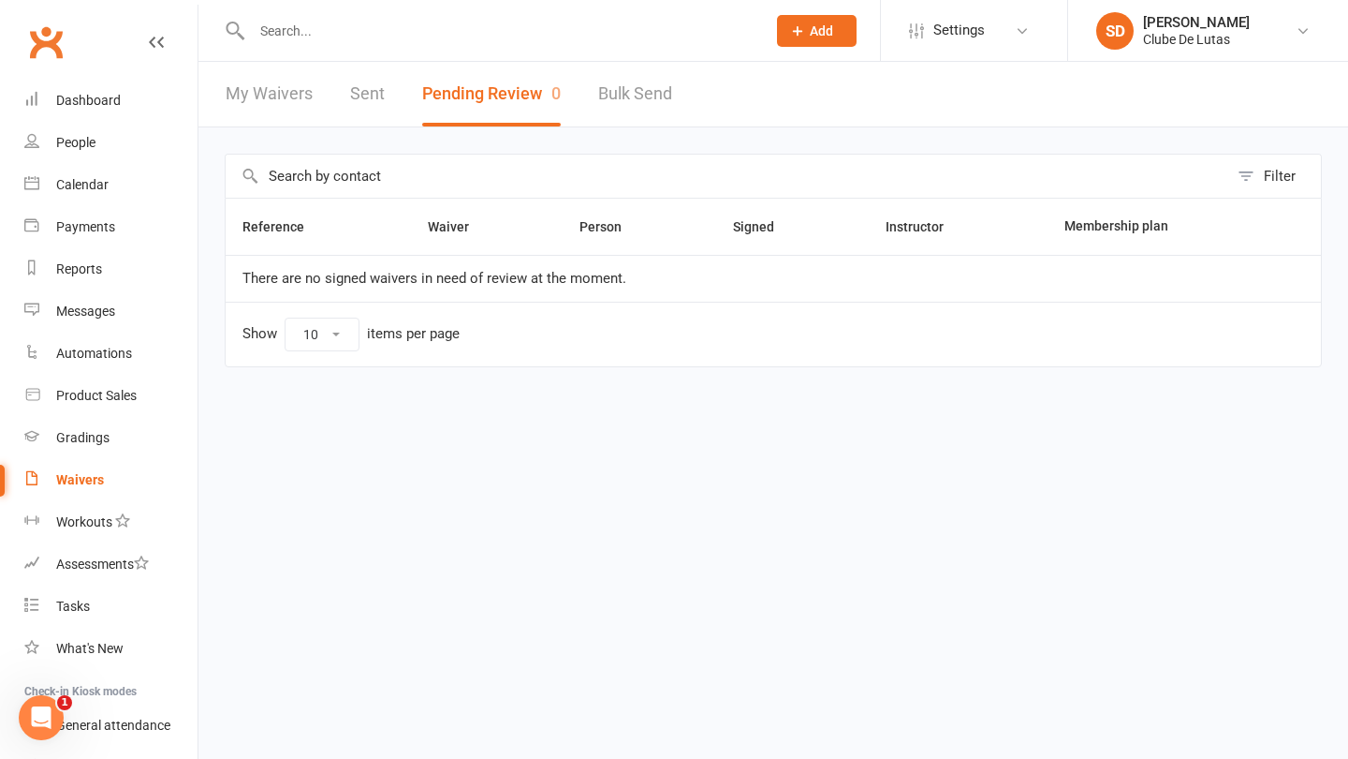
click at [331, 22] on input "text" at bounding box center [499, 31] width 507 height 26
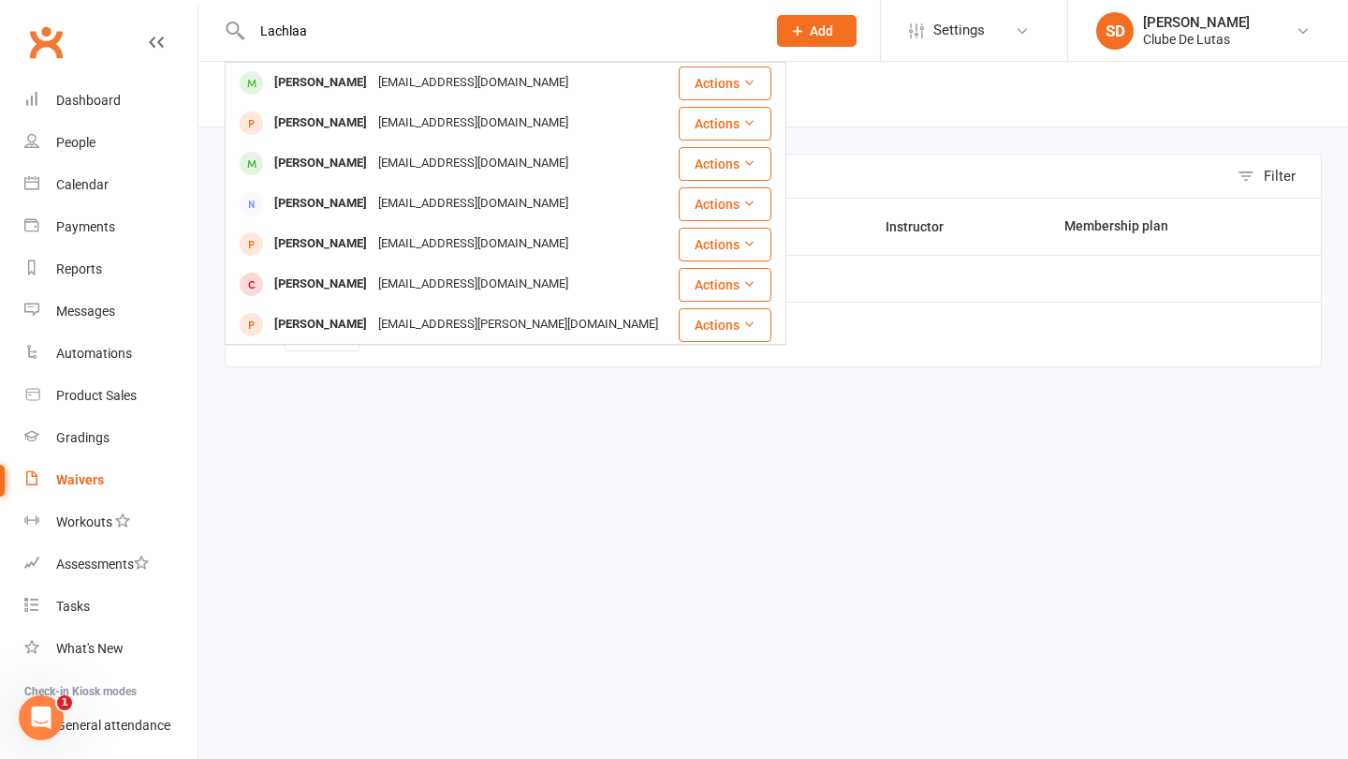
type input "Lachlan"
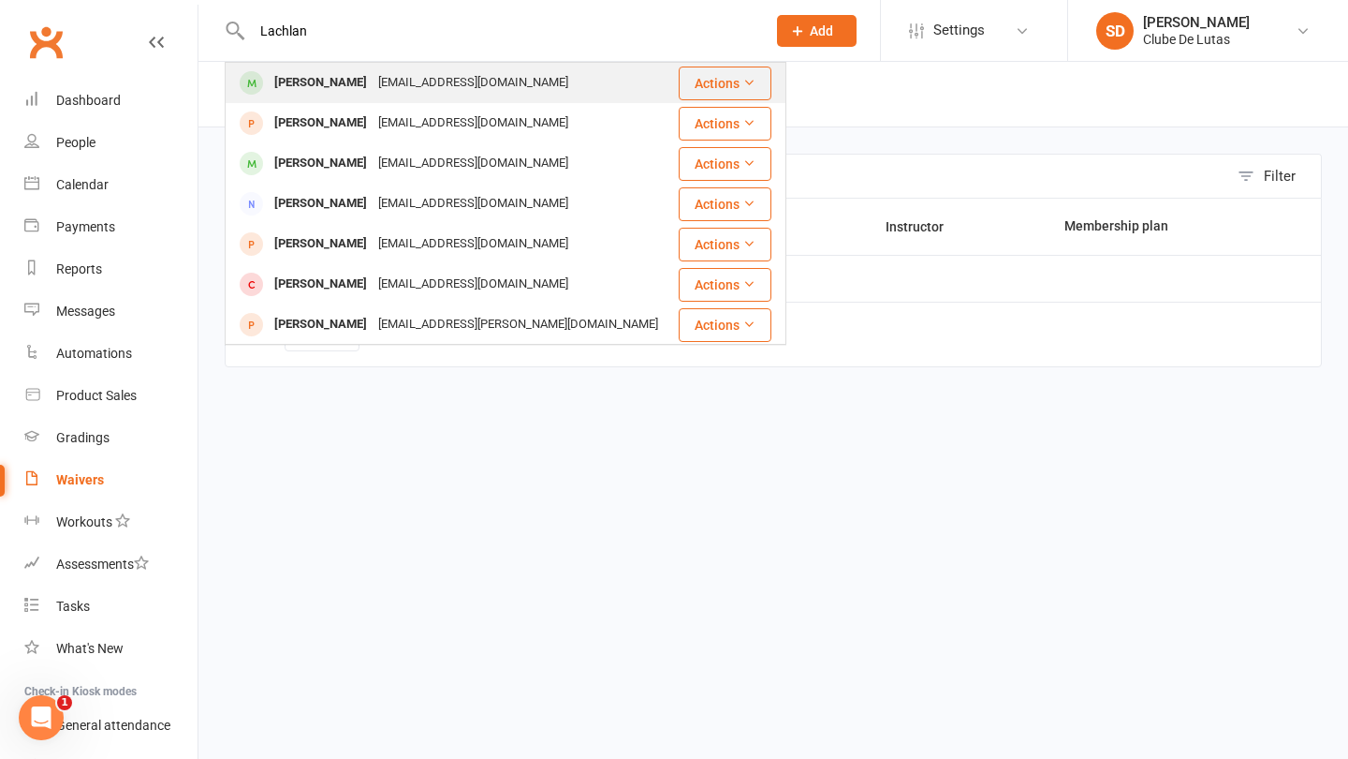
drag, startPoint x: 331, startPoint y: 22, endPoint x: 335, endPoint y: 84, distance: 62.9
click at [335, 84] on div "Lachlan Nezar" at bounding box center [321, 82] width 104 height 27
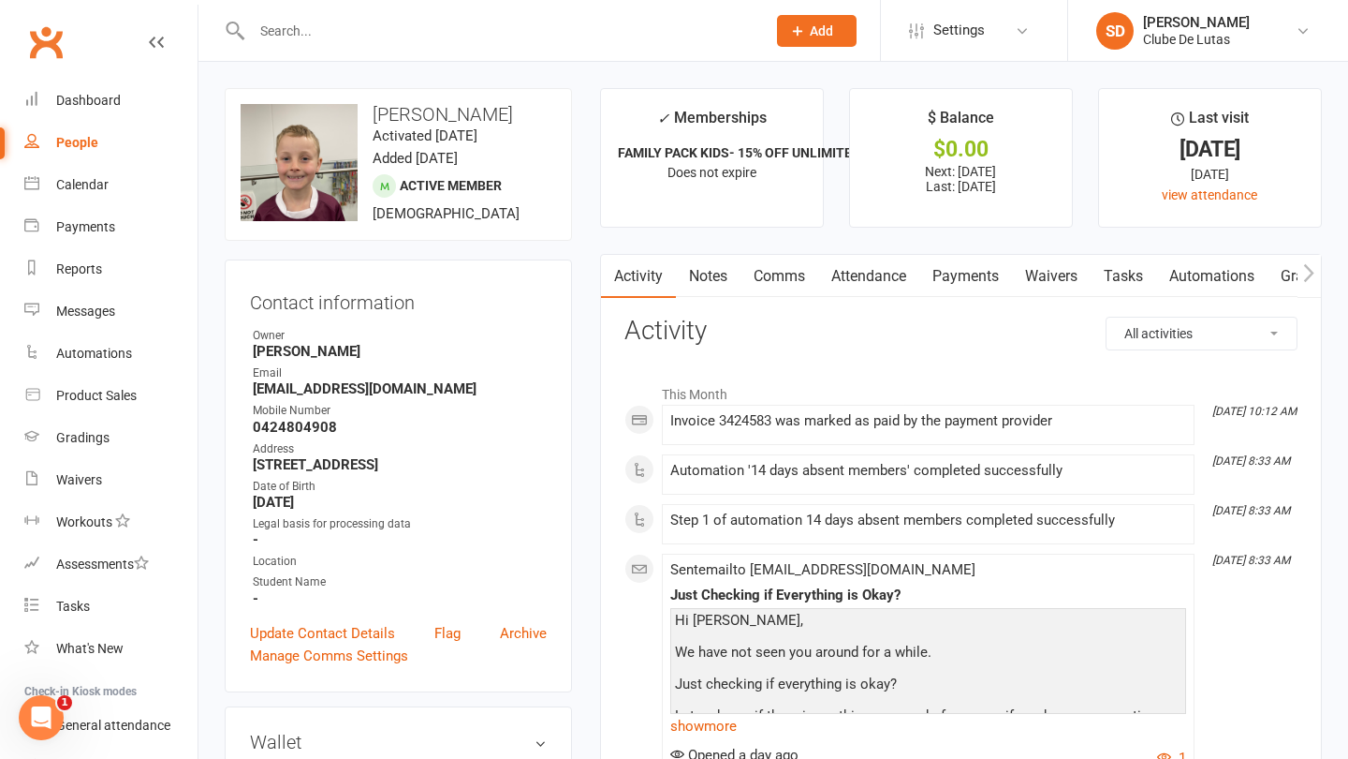
click at [1017, 286] on link "Waivers" at bounding box center [1051, 276] width 79 height 43
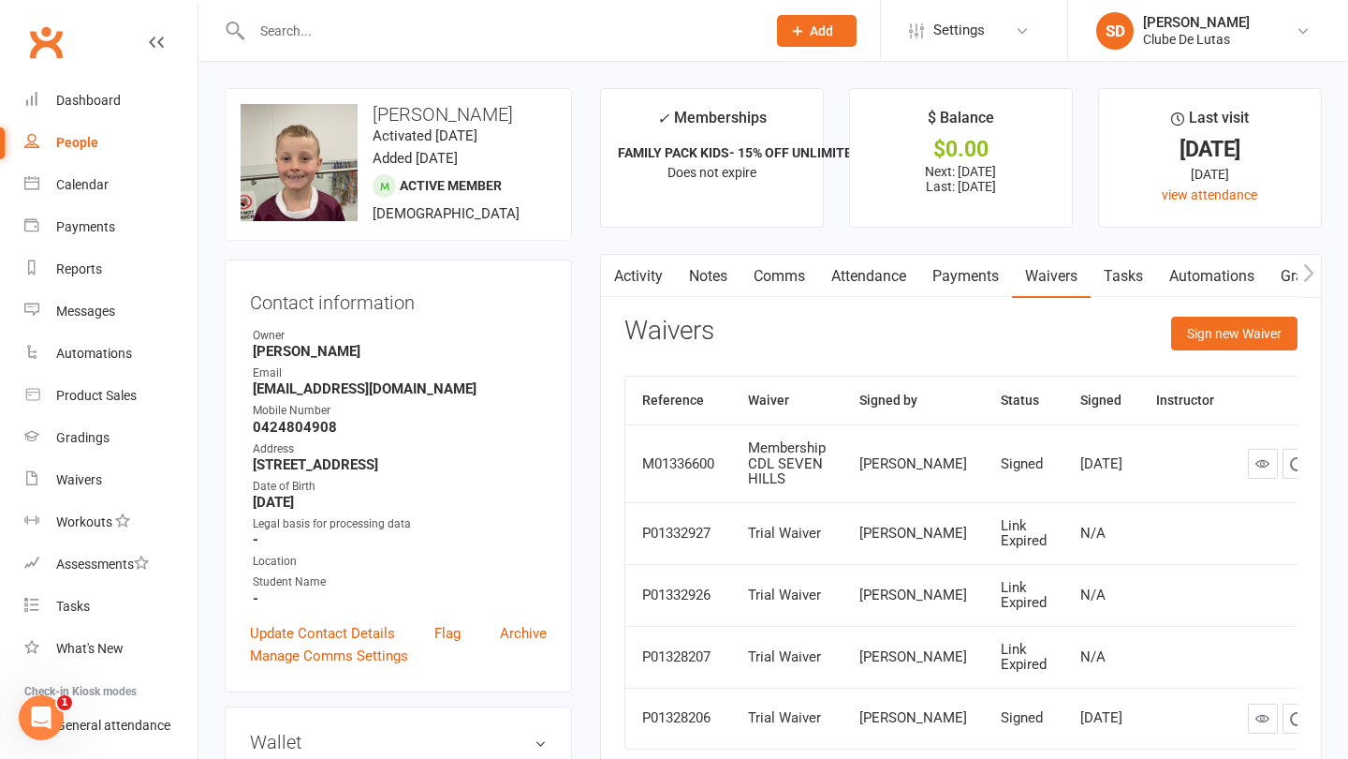
click at [983, 283] on link "Payments" at bounding box center [966, 276] width 93 height 43
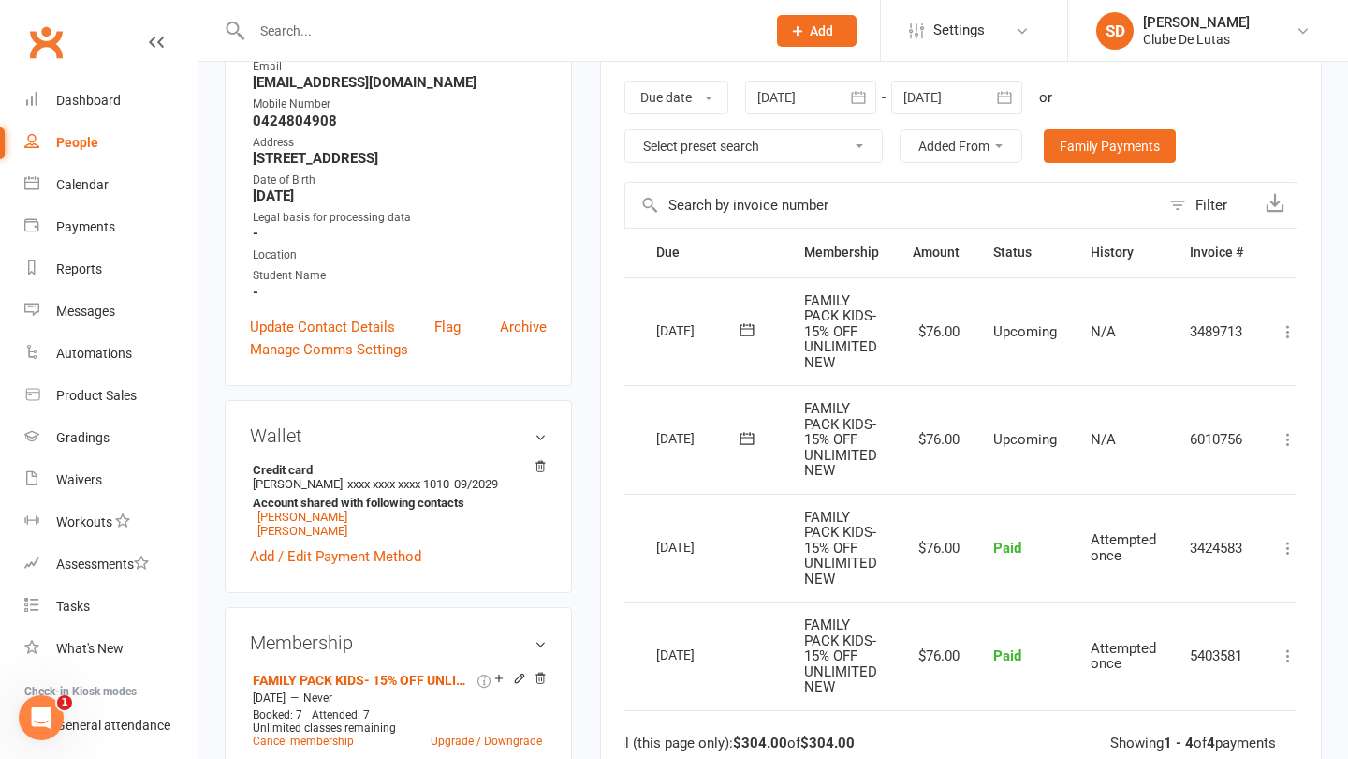
scroll to position [306, 0]
click at [1282, 430] on icon at bounding box center [1288, 439] width 19 height 19
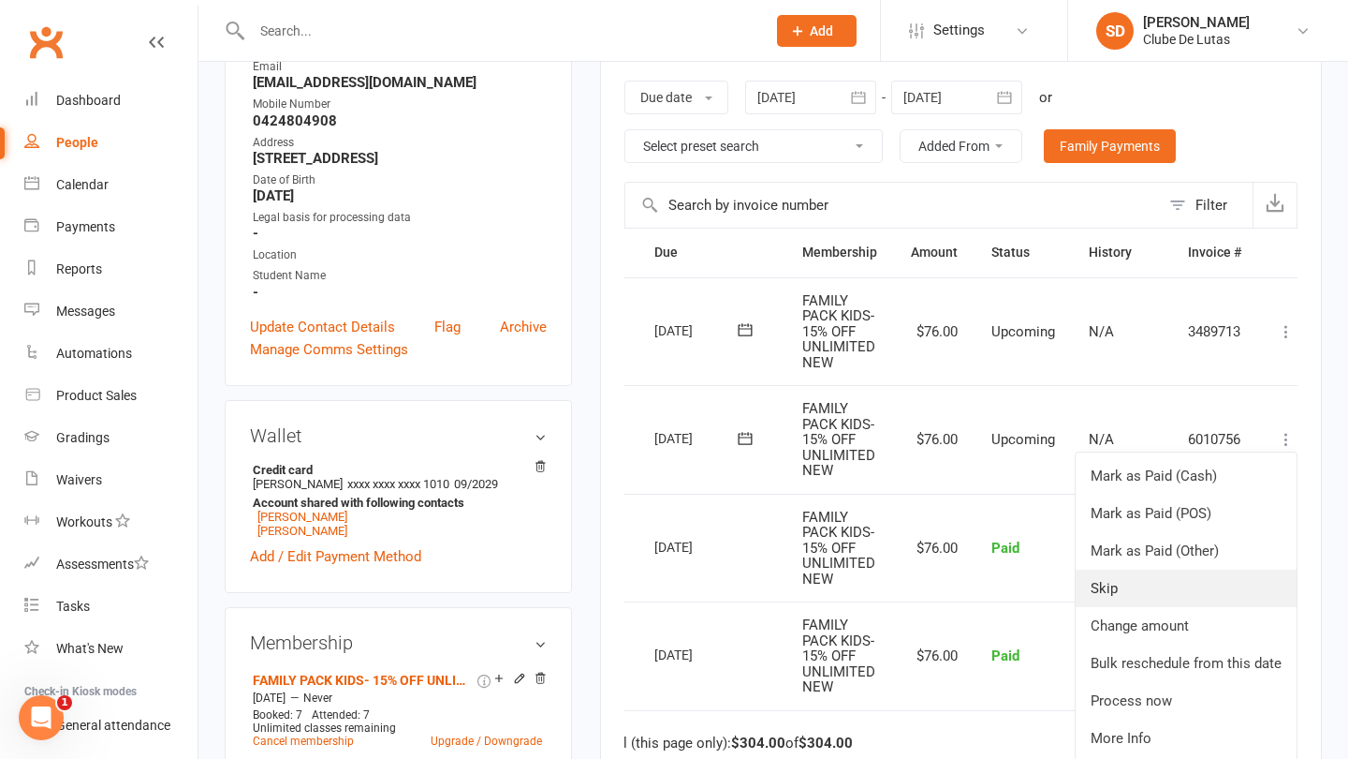
click at [1150, 581] on link "Skip" at bounding box center [1186, 587] width 221 height 37
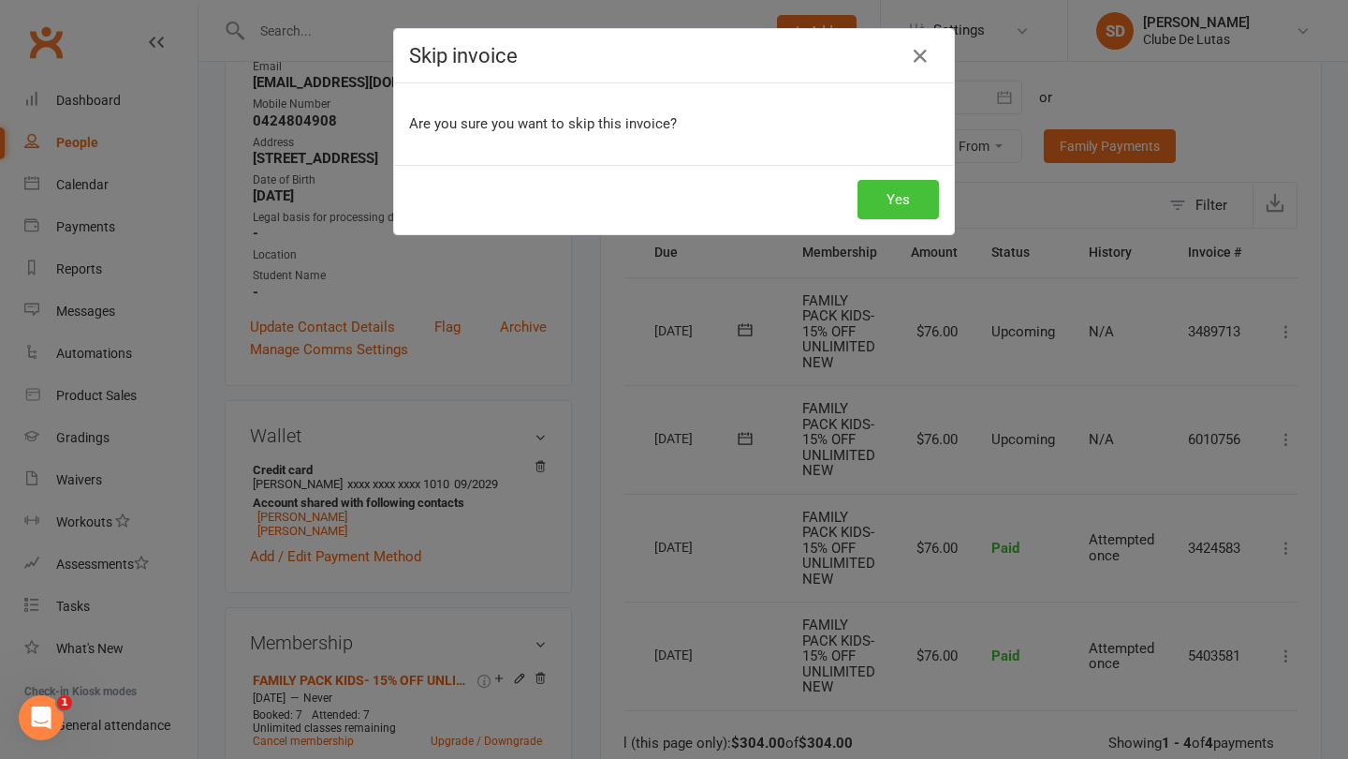
click at [900, 202] on button "Yes" at bounding box center [898, 199] width 81 height 39
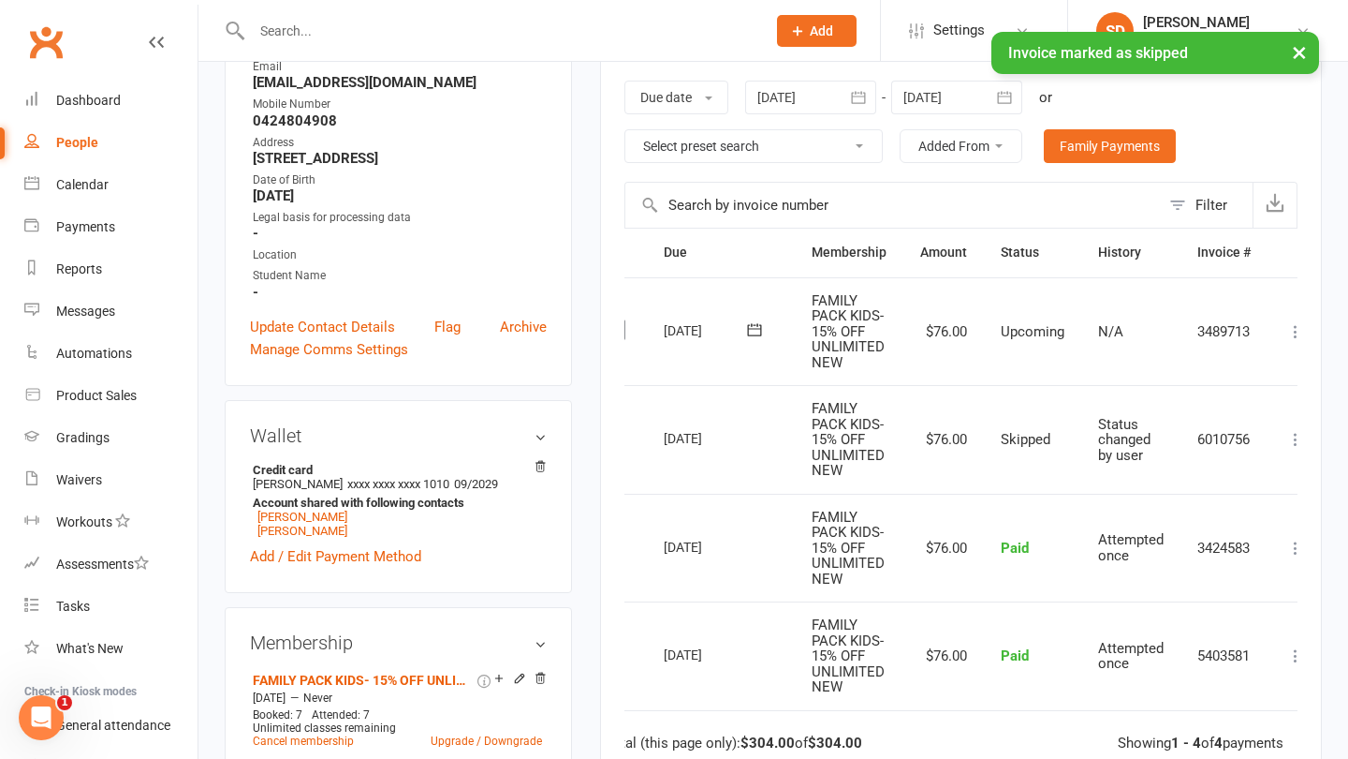
scroll to position [0, 53]
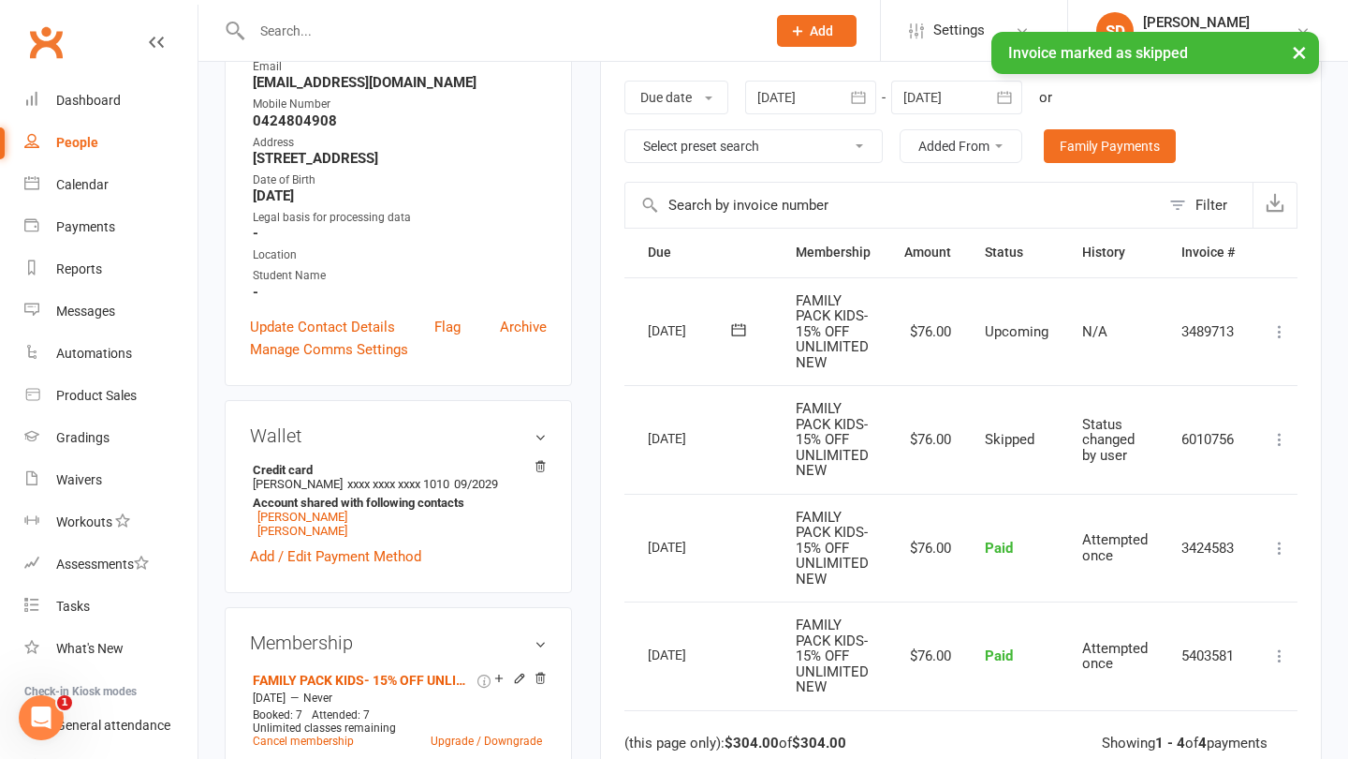
click at [1275, 322] on icon at bounding box center [1280, 331] width 19 height 19
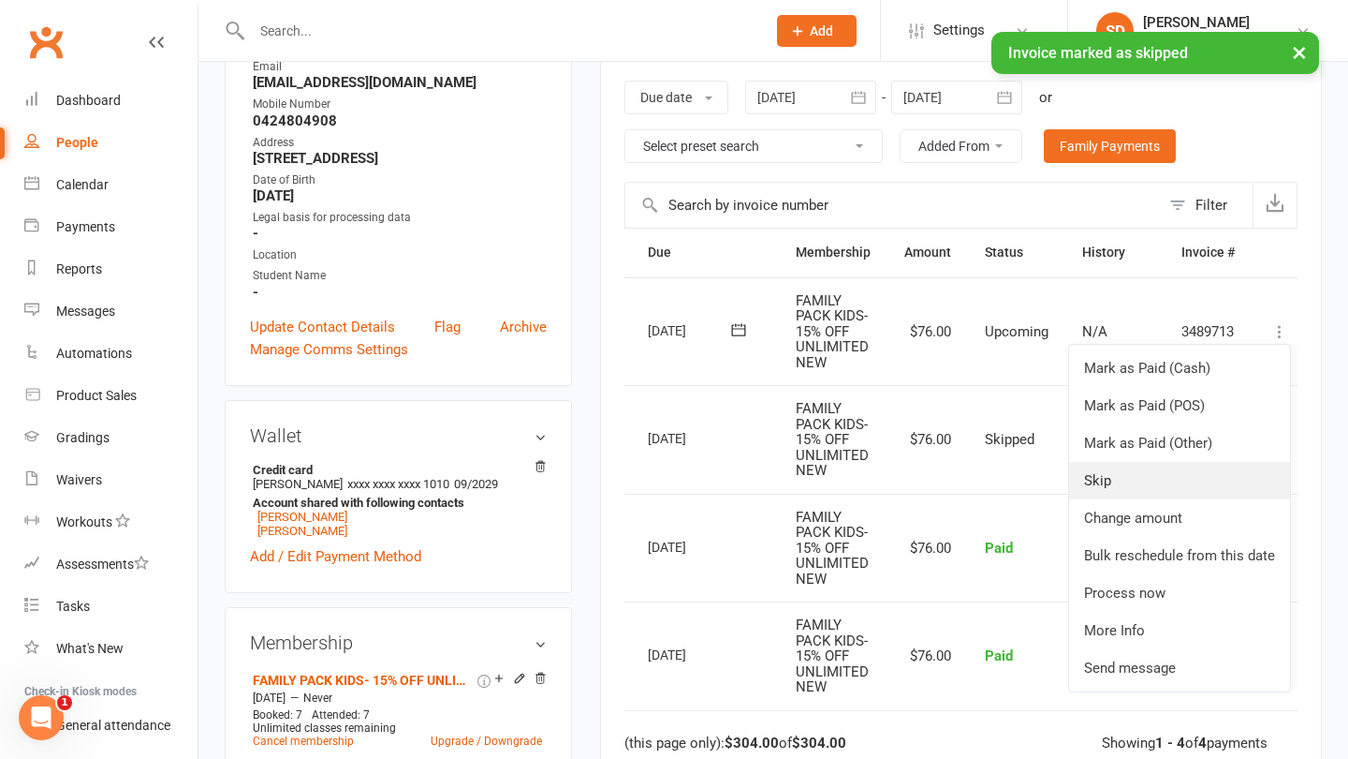
click at [1147, 481] on link "Skip" at bounding box center [1179, 480] width 221 height 37
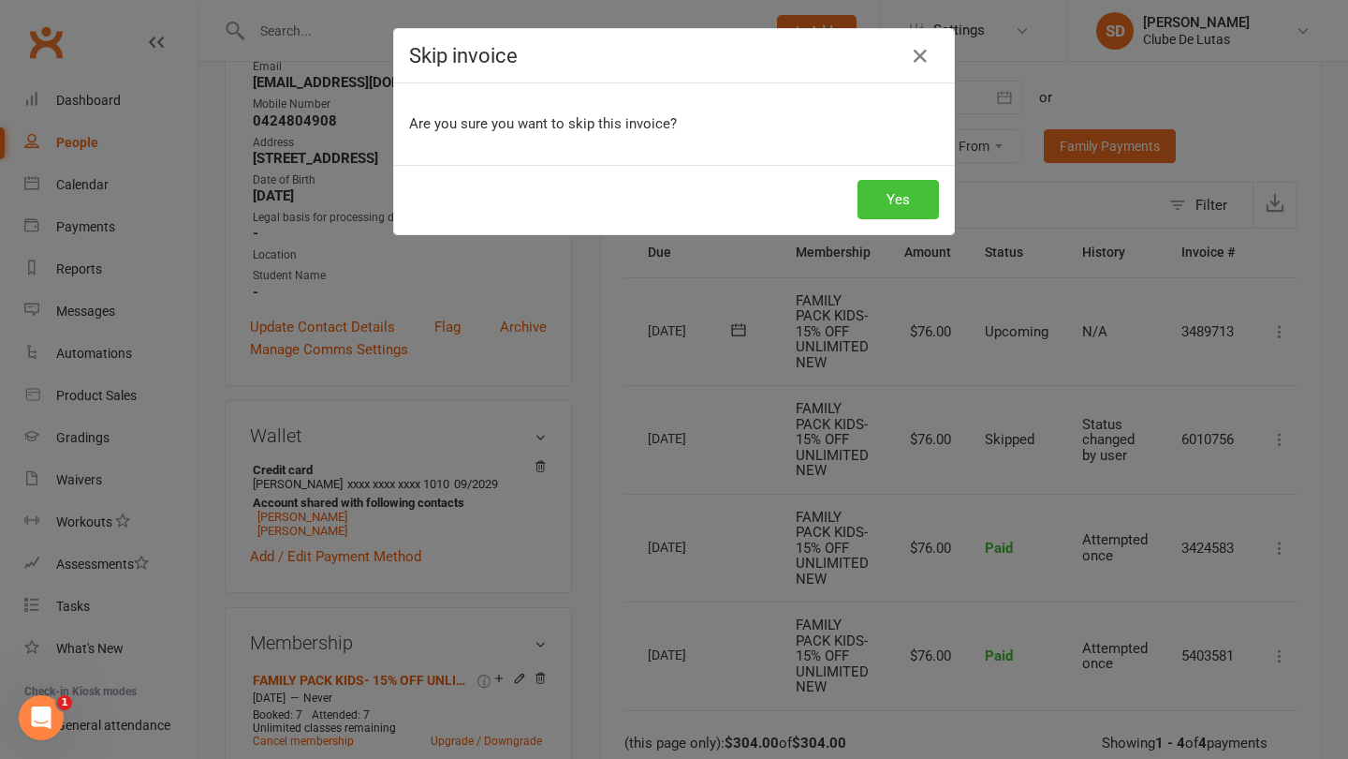
click at [914, 206] on button "Yes" at bounding box center [898, 199] width 81 height 39
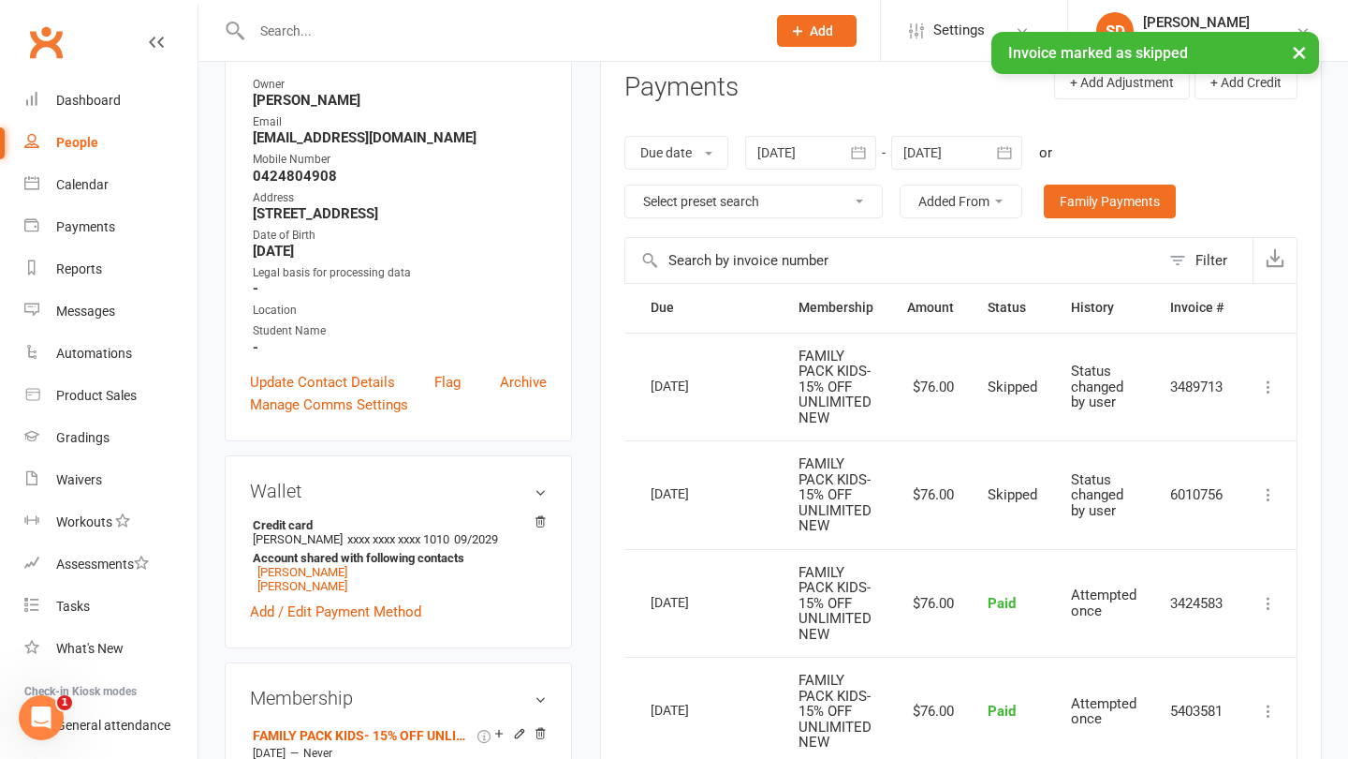
scroll to position [247, 0]
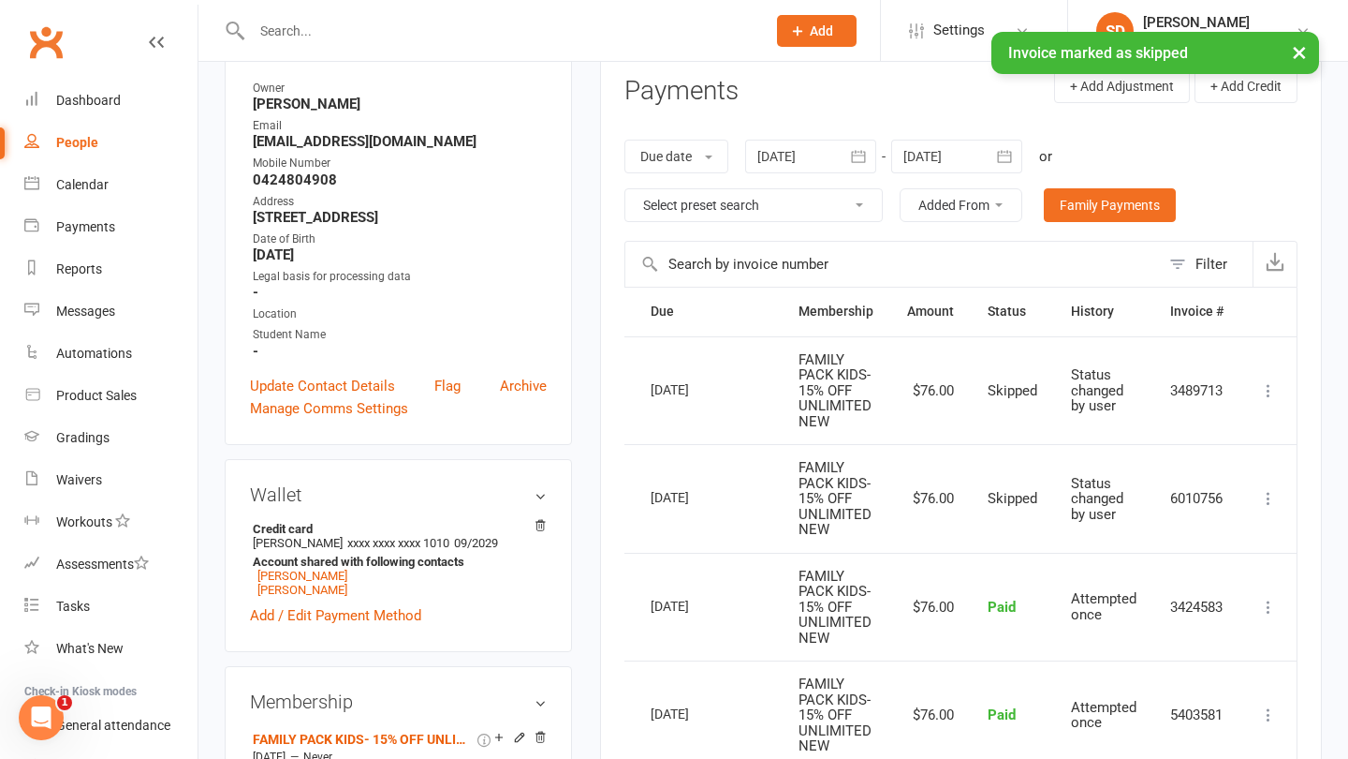
click at [1000, 152] on icon "button" at bounding box center [1004, 156] width 19 height 19
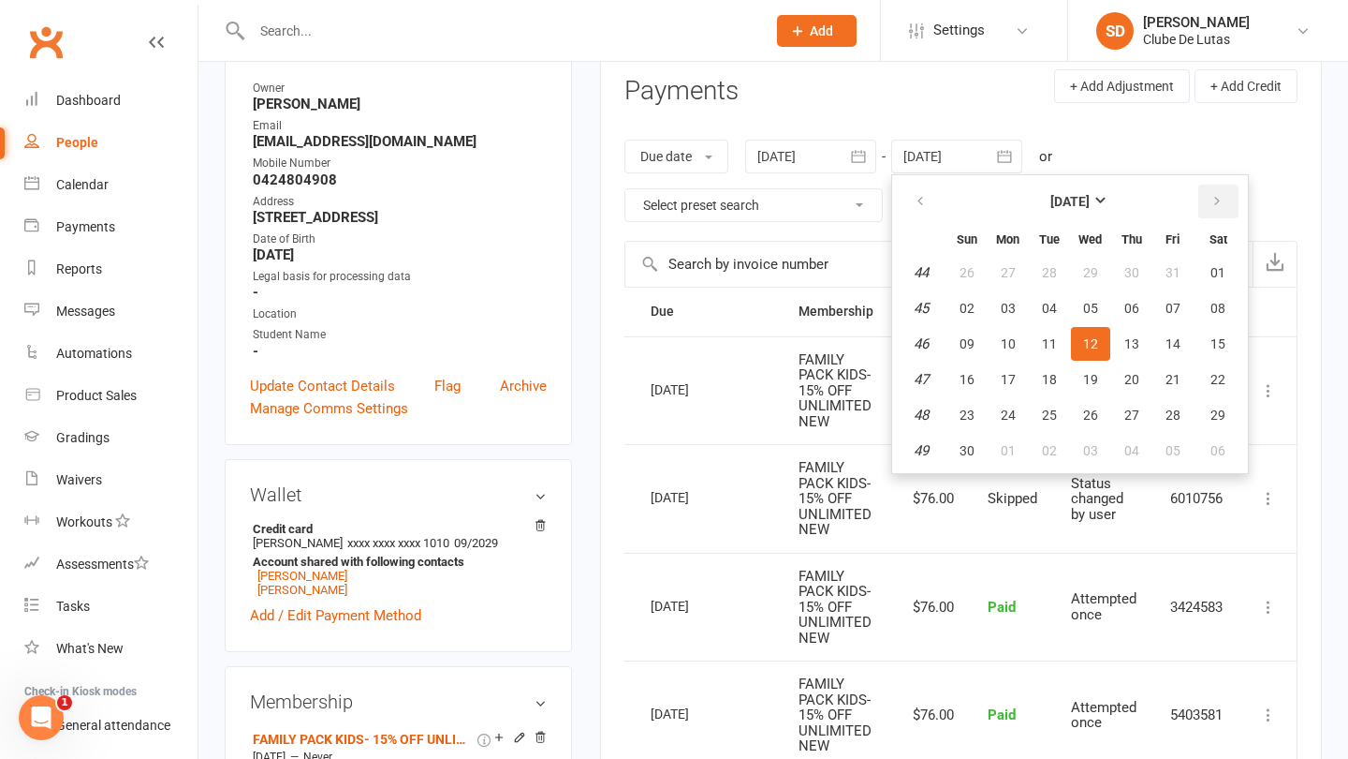
click at [1218, 199] on icon "button" at bounding box center [1217, 201] width 13 height 15
click at [1091, 269] on span "03" at bounding box center [1090, 272] width 15 height 15
type input "03 Dec 2025"
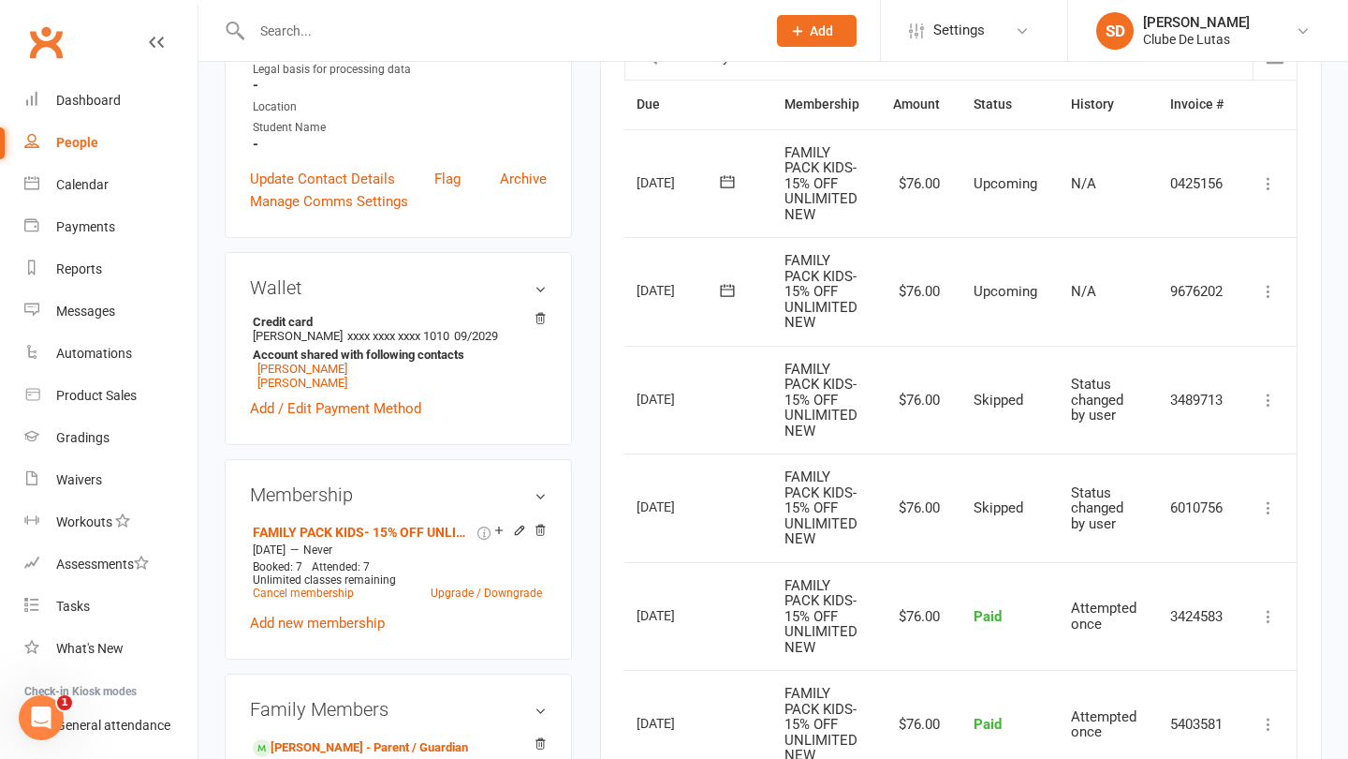
scroll to position [0, 66]
click at [1261, 283] on icon at bounding box center [1268, 291] width 19 height 19
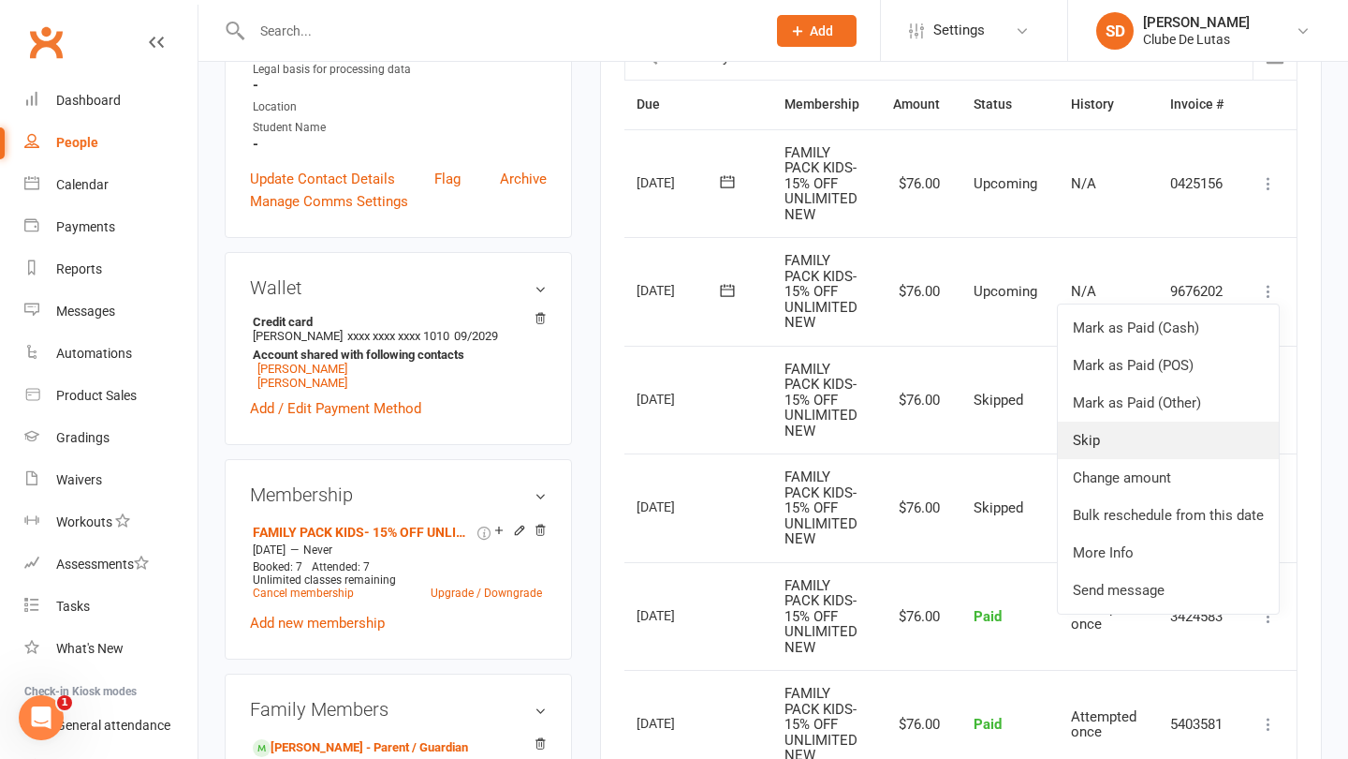
click at [1165, 432] on link "Skip" at bounding box center [1168, 439] width 221 height 37
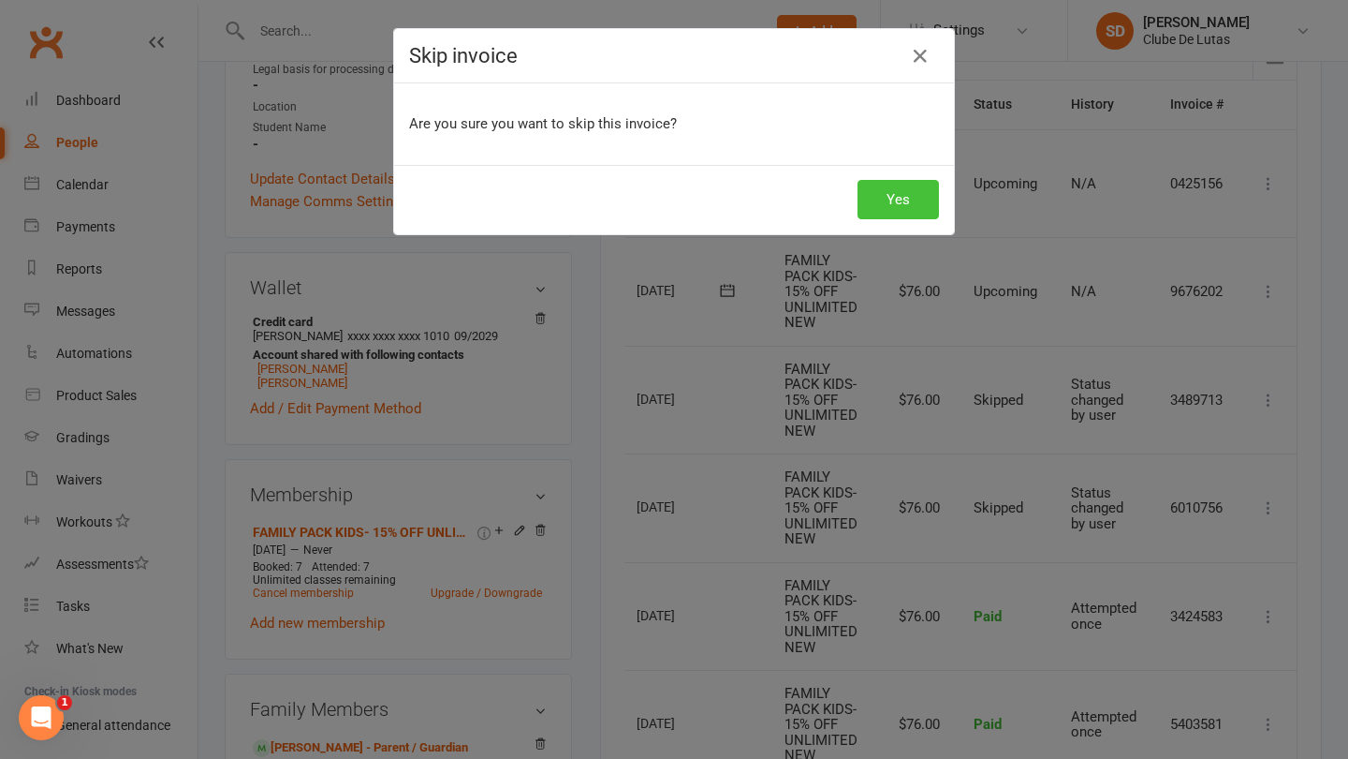
click at [916, 190] on button "Yes" at bounding box center [898, 199] width 81 height 39
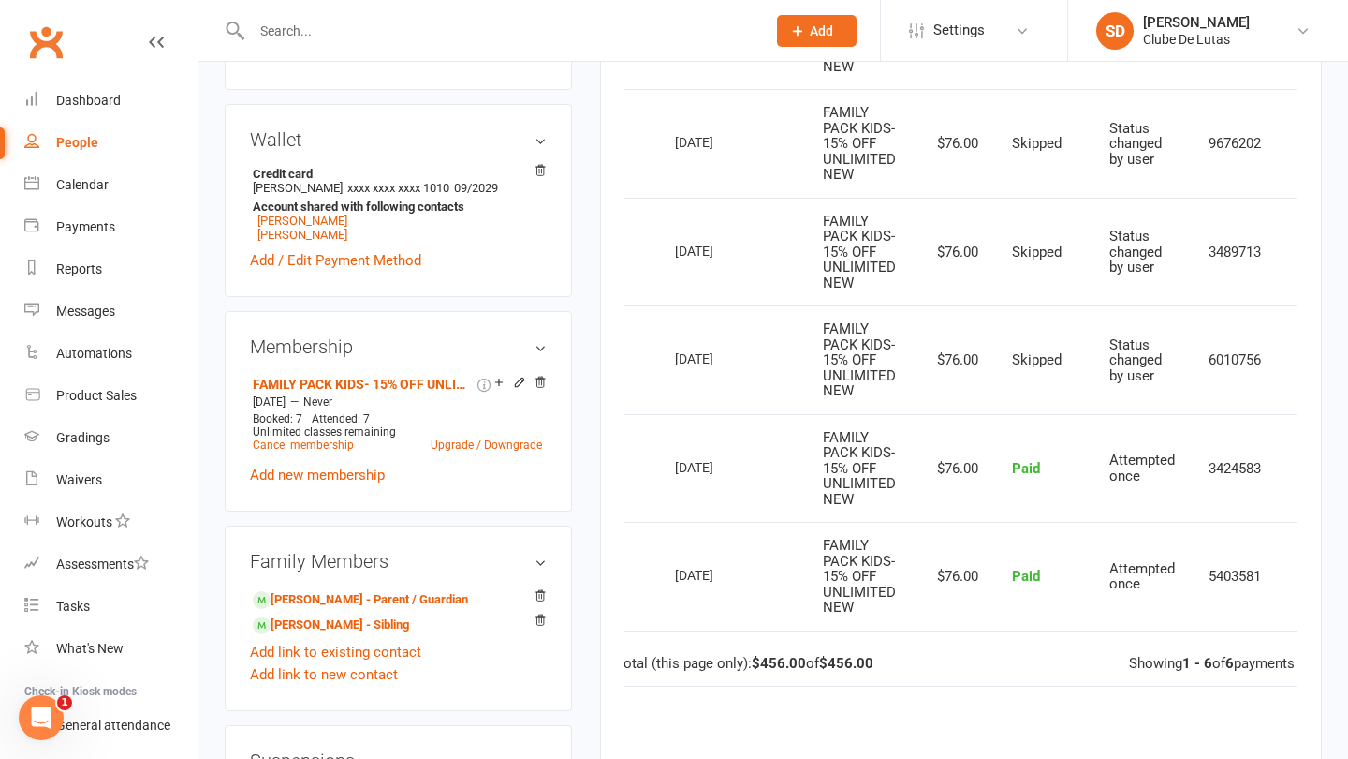
scroll to position [626, 0]
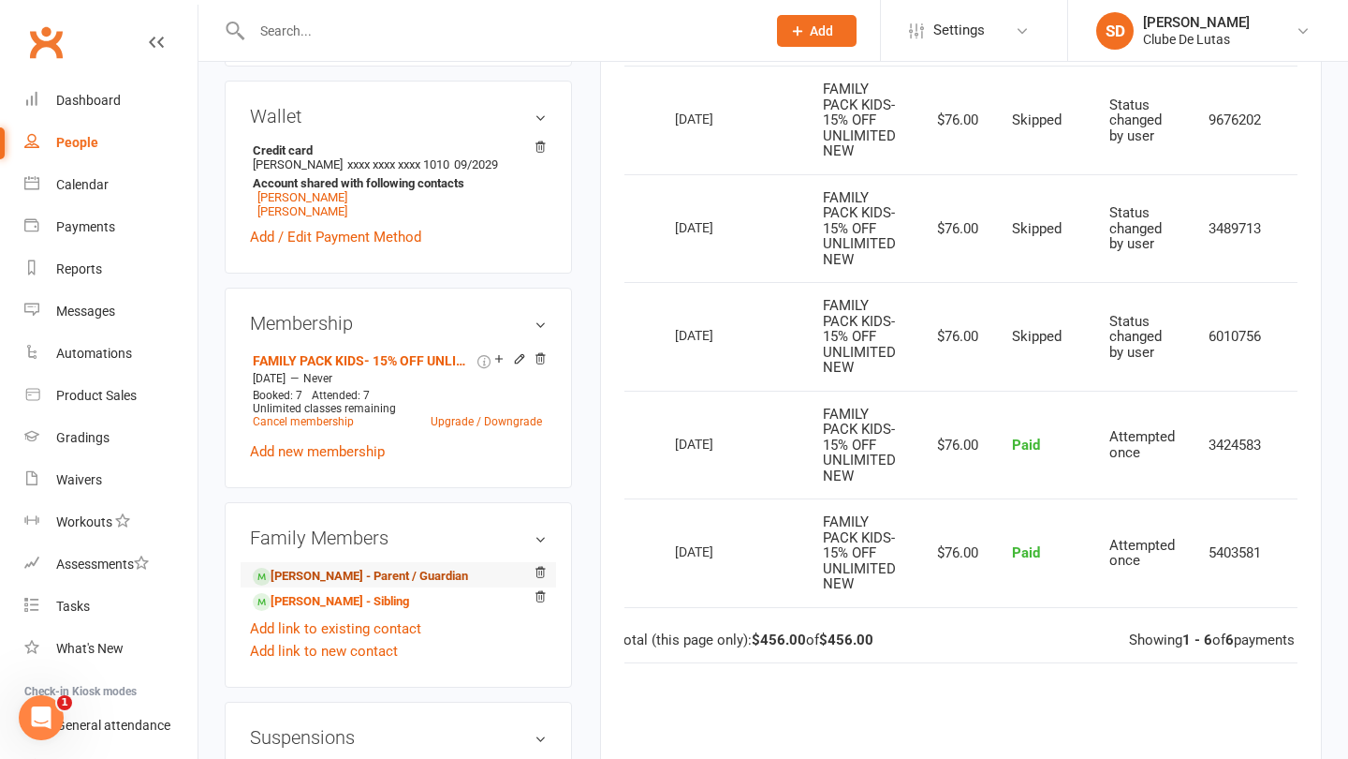
click at [352, 569] on link "Sam Nezar - Parent / Guardian" at bounding box center [360, 577] width 215 height 20
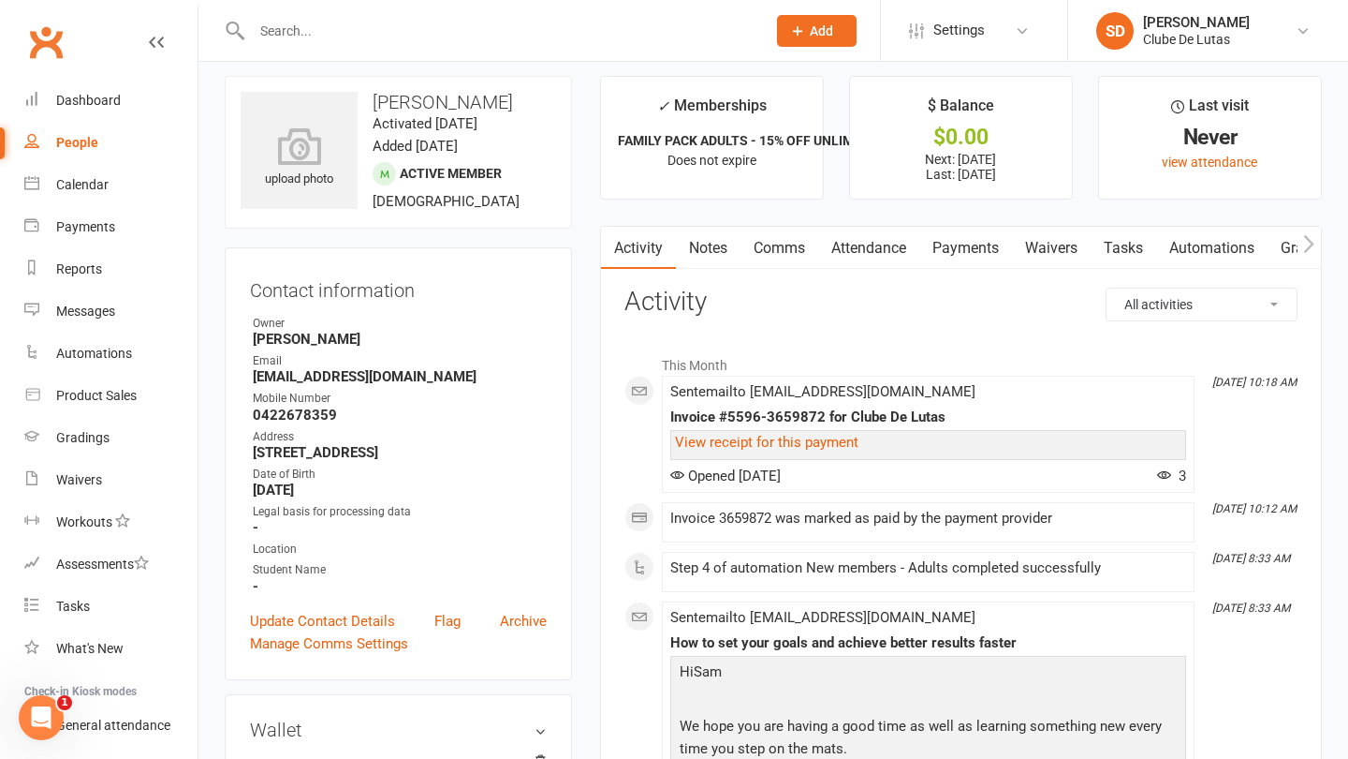
scroll to position [18, 0]
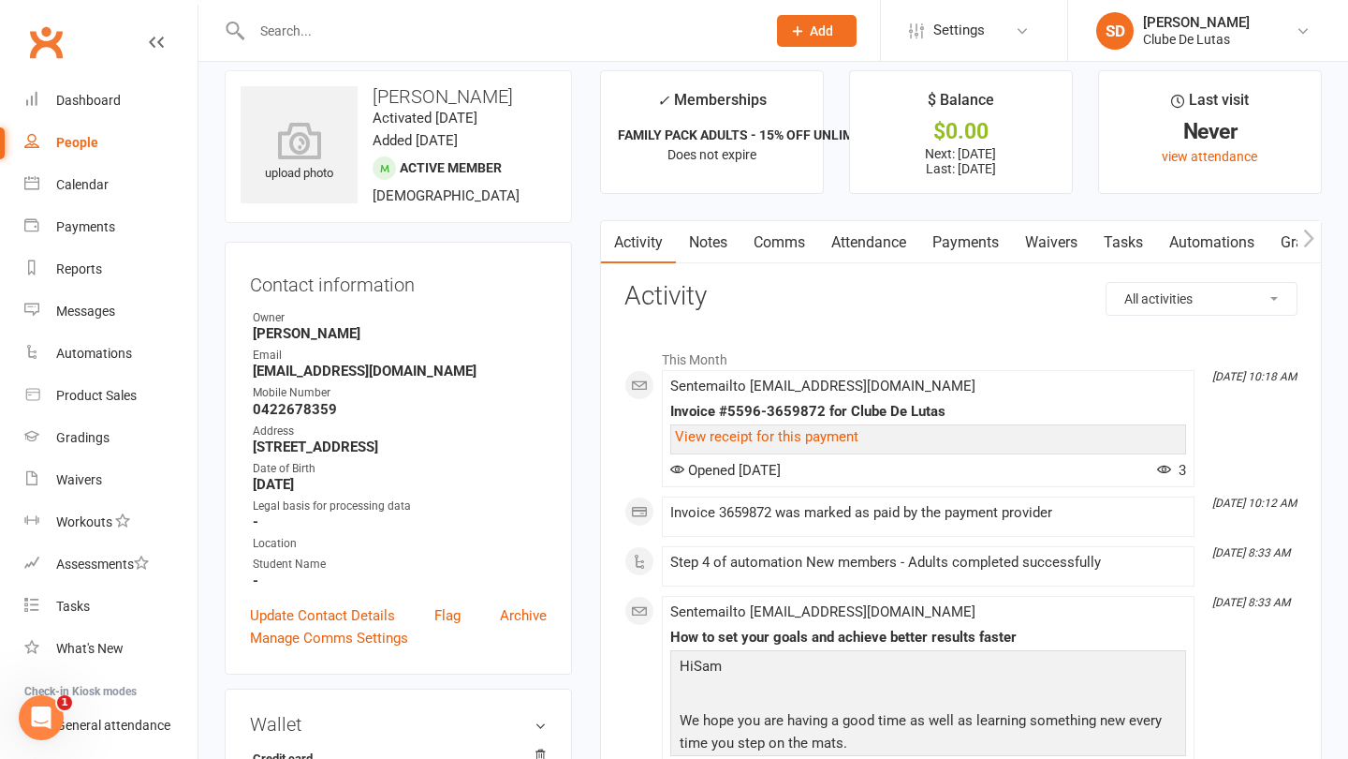
click at [978, 243] on link "Payments" at bounding box center [966, 242] width 93 height 43
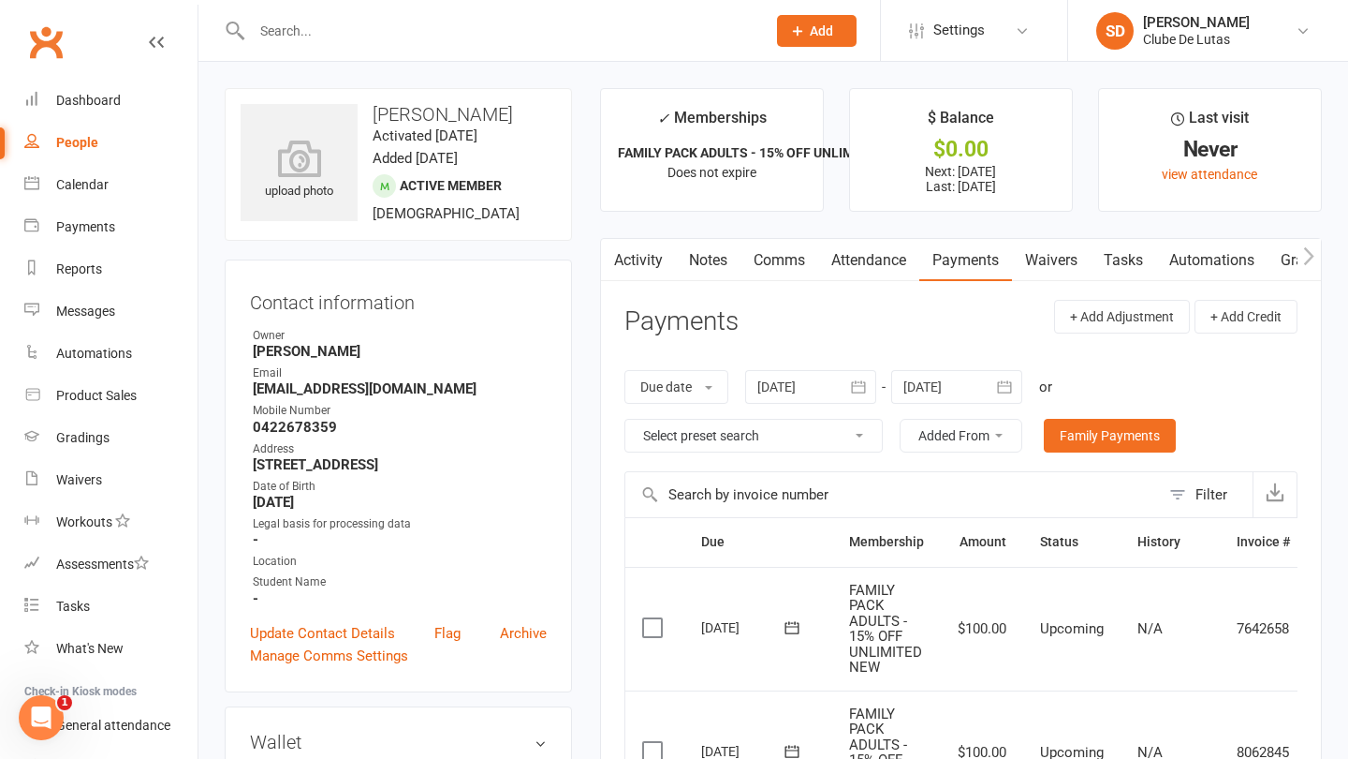
click at [818, 382] on div at bounding box center [810, 387] width 131 height 34
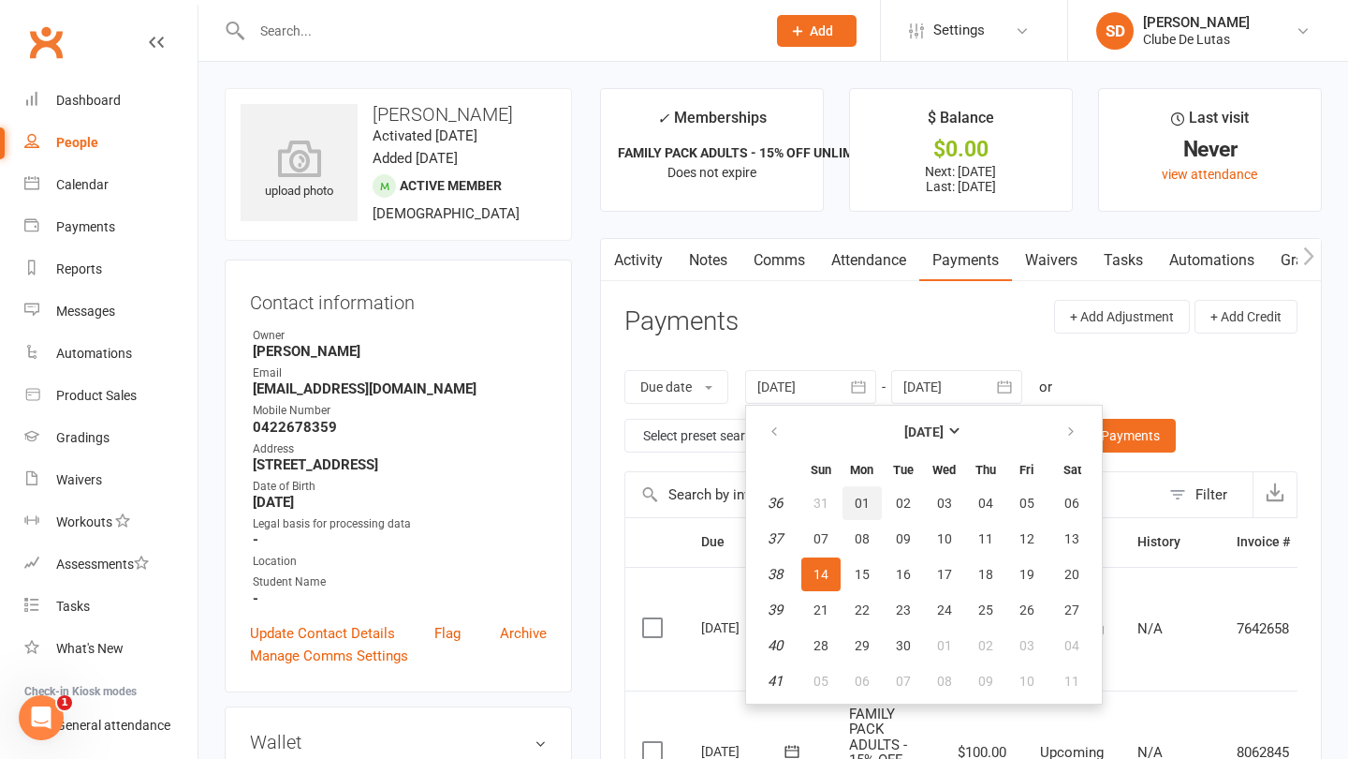
click at [852, 497] on button "01" at bounding box center [862, 503] width 39 height 34
type input "01 Sep 2025"
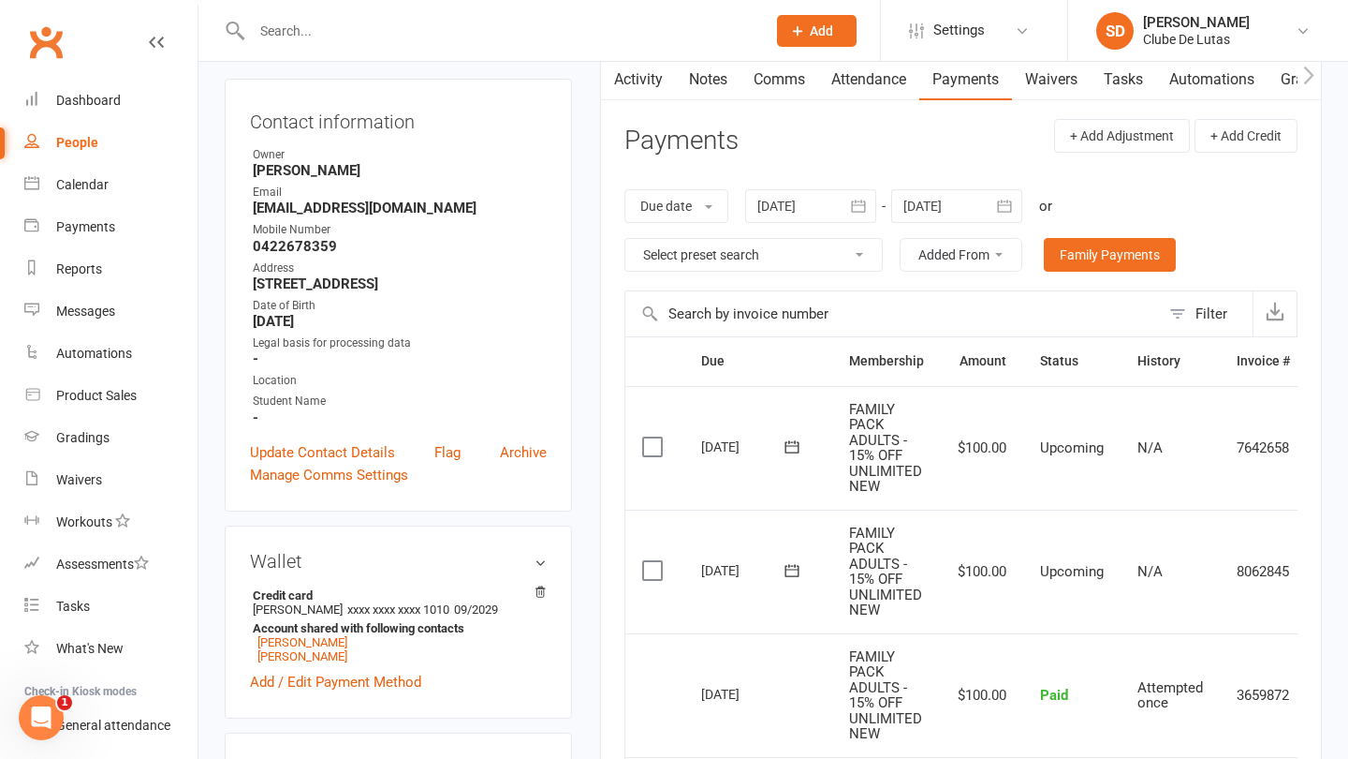
scroll to position [179, 0]
